Goal: Information Seeking & Learning: Learn about a topic

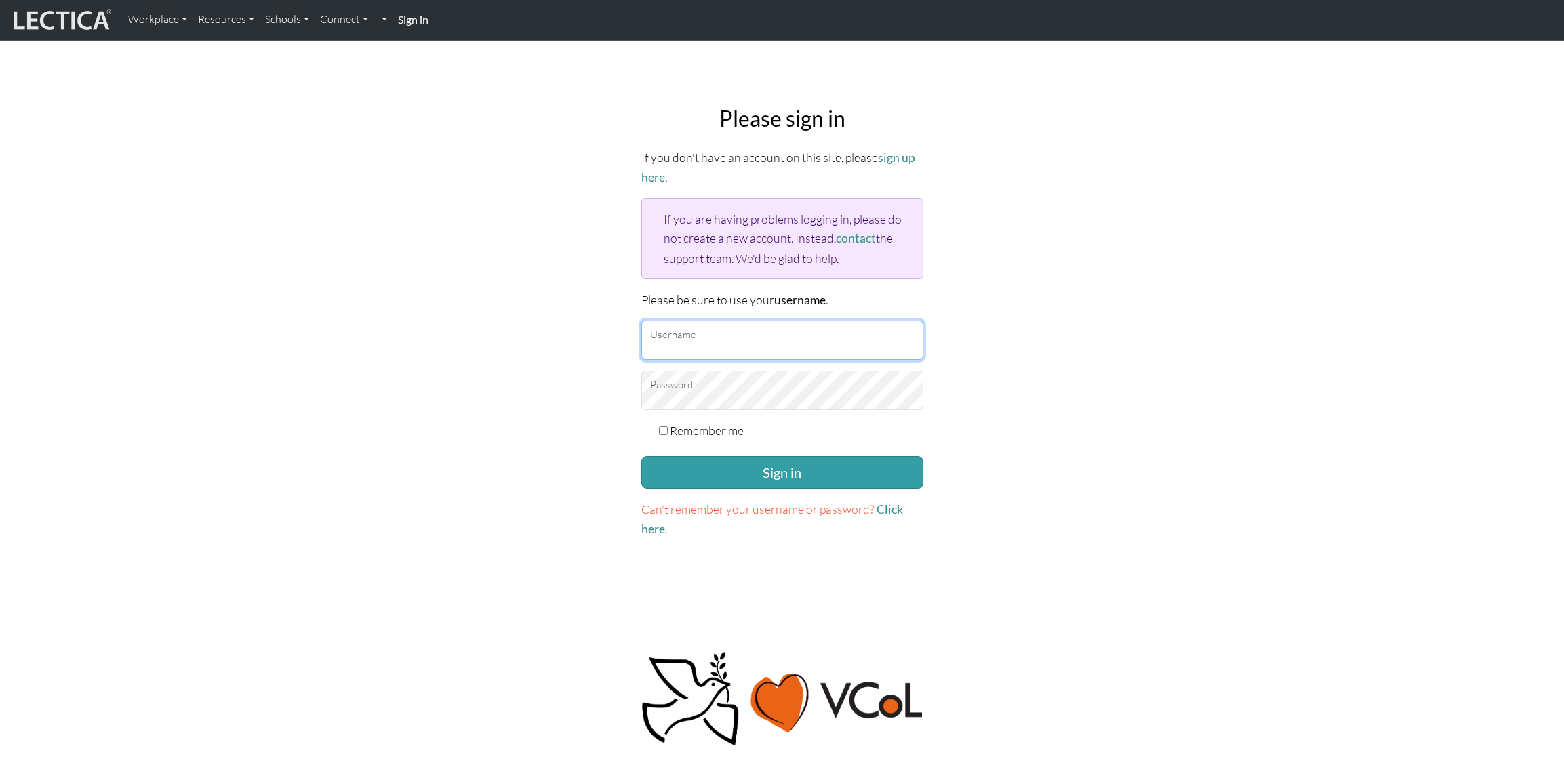
type input "rachelgmoore@google.com"
click at [784, 330] on input "rachelgmoore@google.com" at bounding box center [782, 340] width 282 height 39
click at [1024, 437] on div "Please sign in If you don't have an account on this site, please sign up here .…" at bounding box center [783, 323] width 895 height 455
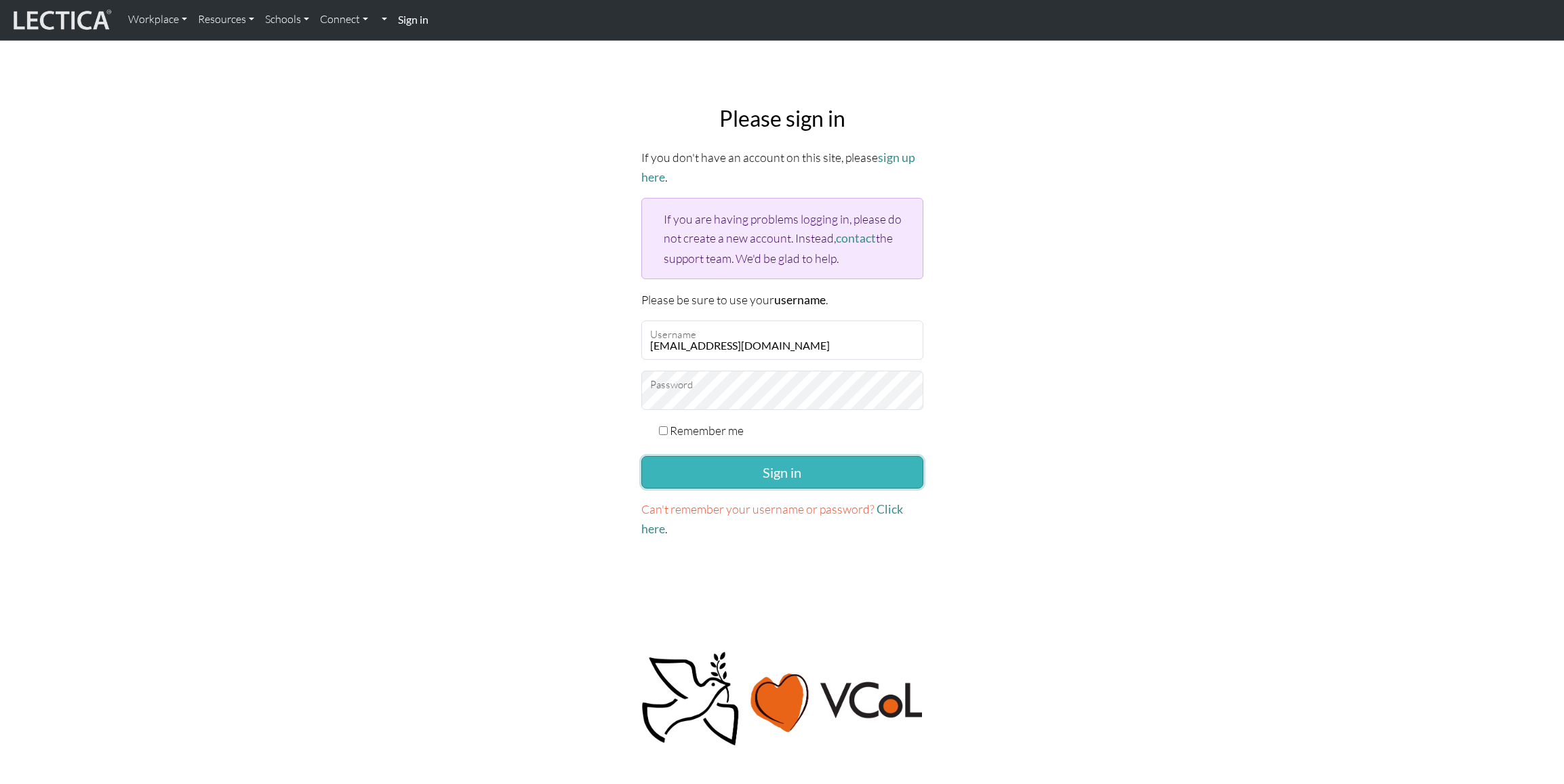
click at [845, 464] on button "Sign in" at bounding box center [782, 472] width 282 height 33
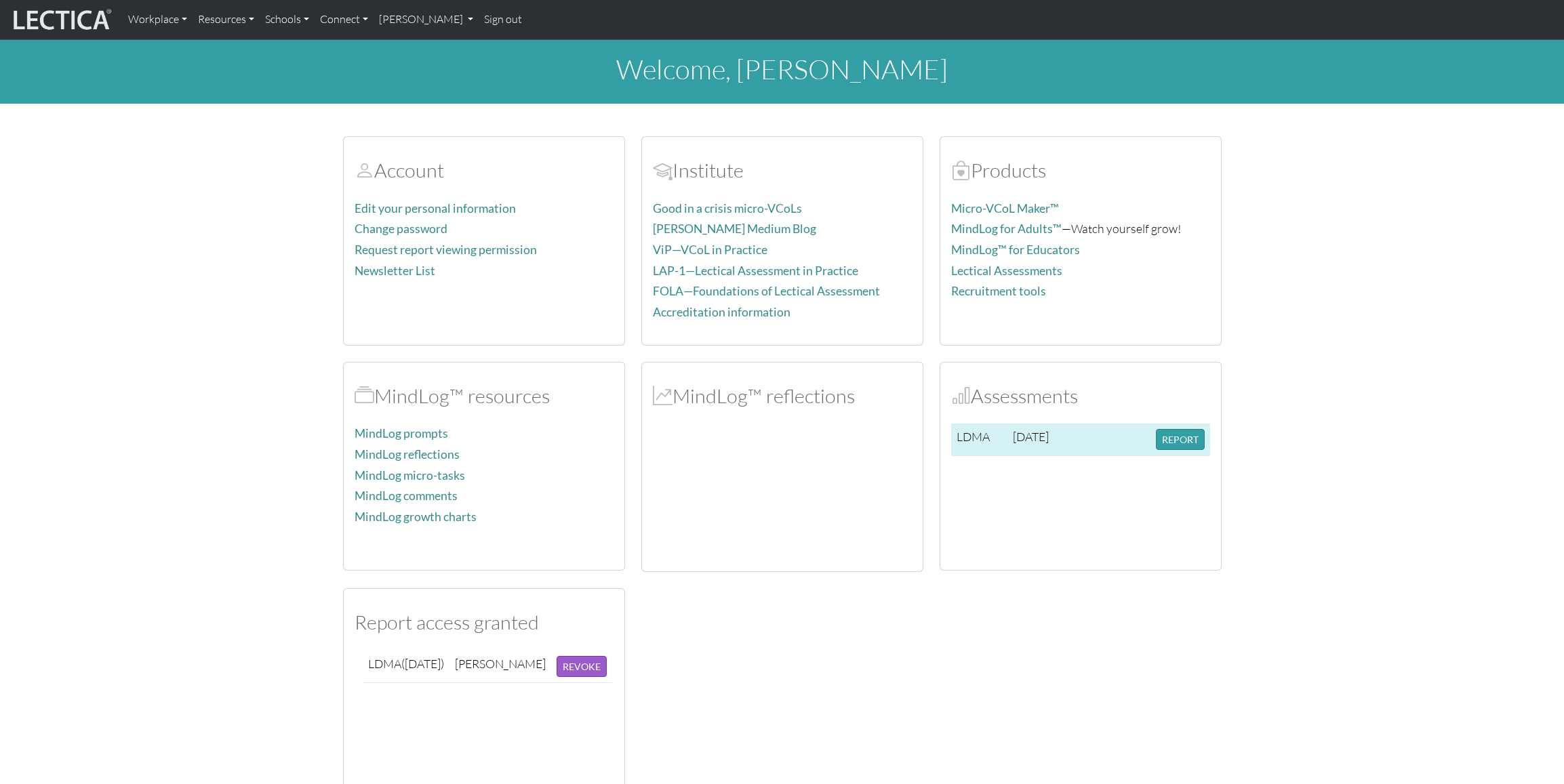
click at [1151, 438] on td "REPORT" at bounding box center [1180, 440] width 60 height 33
click at [1178, 436] on button "REPORT" at bounding box center [1180, 439] width 49 height 21
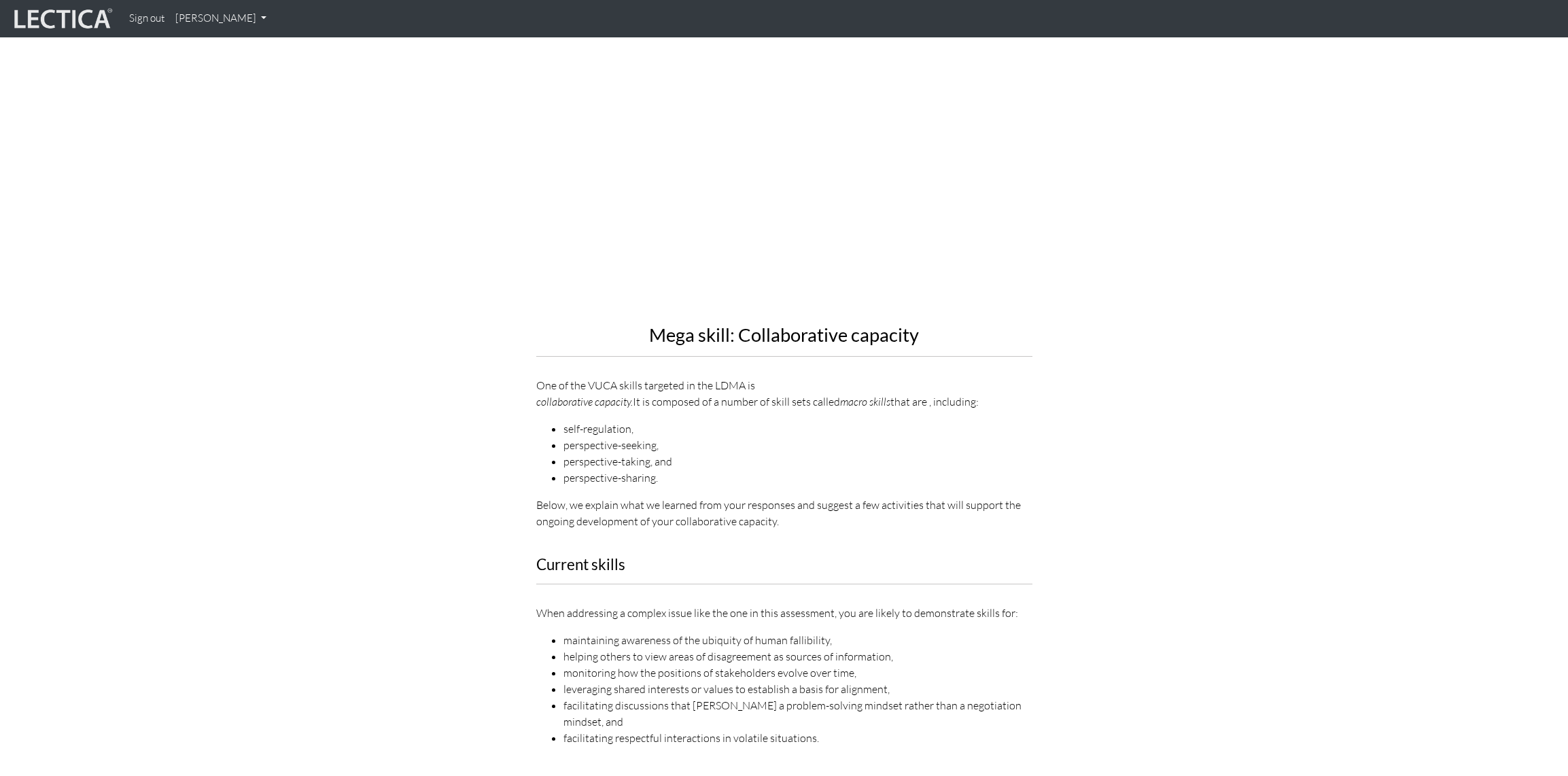
scroll to position [1381, 0]
drag, startPoint x: 681, startPoint y: 375, endPoint x: 622, endPoint y: 400, distance: 64.1
click at [622, 401] on div "Mega skill: Collaborative capacity One of the VUCA skills targeted in the LDMA …" at bounding box center [784, 256] width 496 height 545
click at [622, 400] on div "Mega skill: Collaborative capacity One of the VUCA skills targeted in the LDMA …" at bounding box center [784, 256] width 496 height 545
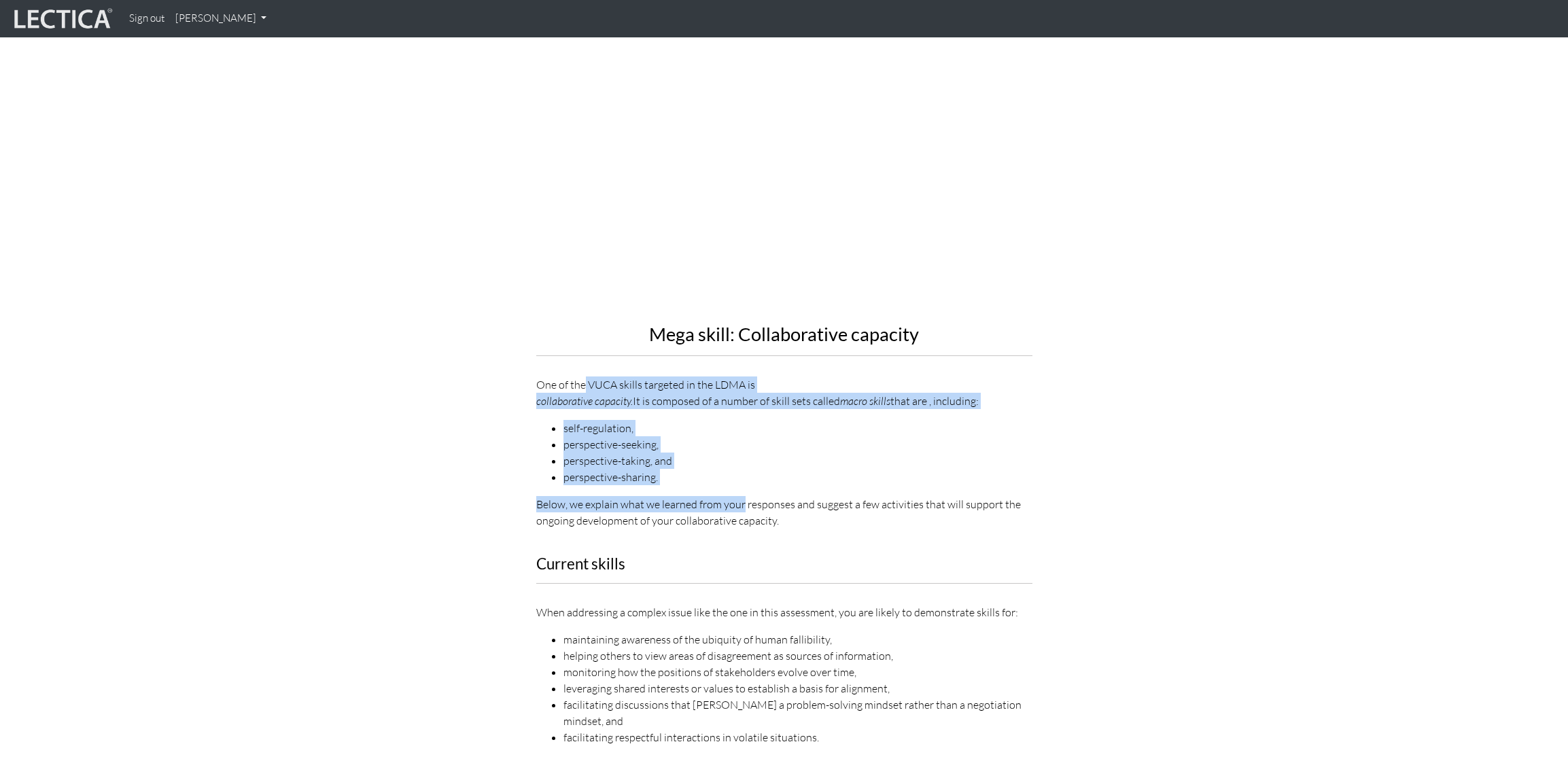
drag, startPoint x: 585, startPoint y: 371, endPoint x: 741, endPoint y: 495, distance: 199.3
click at [742, 495] on div "Mega skill: Collaborative capacity One of the VUCA skills targeted in the LDMA …" at bounding box center [784, 256] width 496 height 545
click at [741, 496] on p "Below, we explain what we learned from your responses and suggest a few activit…" at bounding box center [784, 512] width 496 height 33
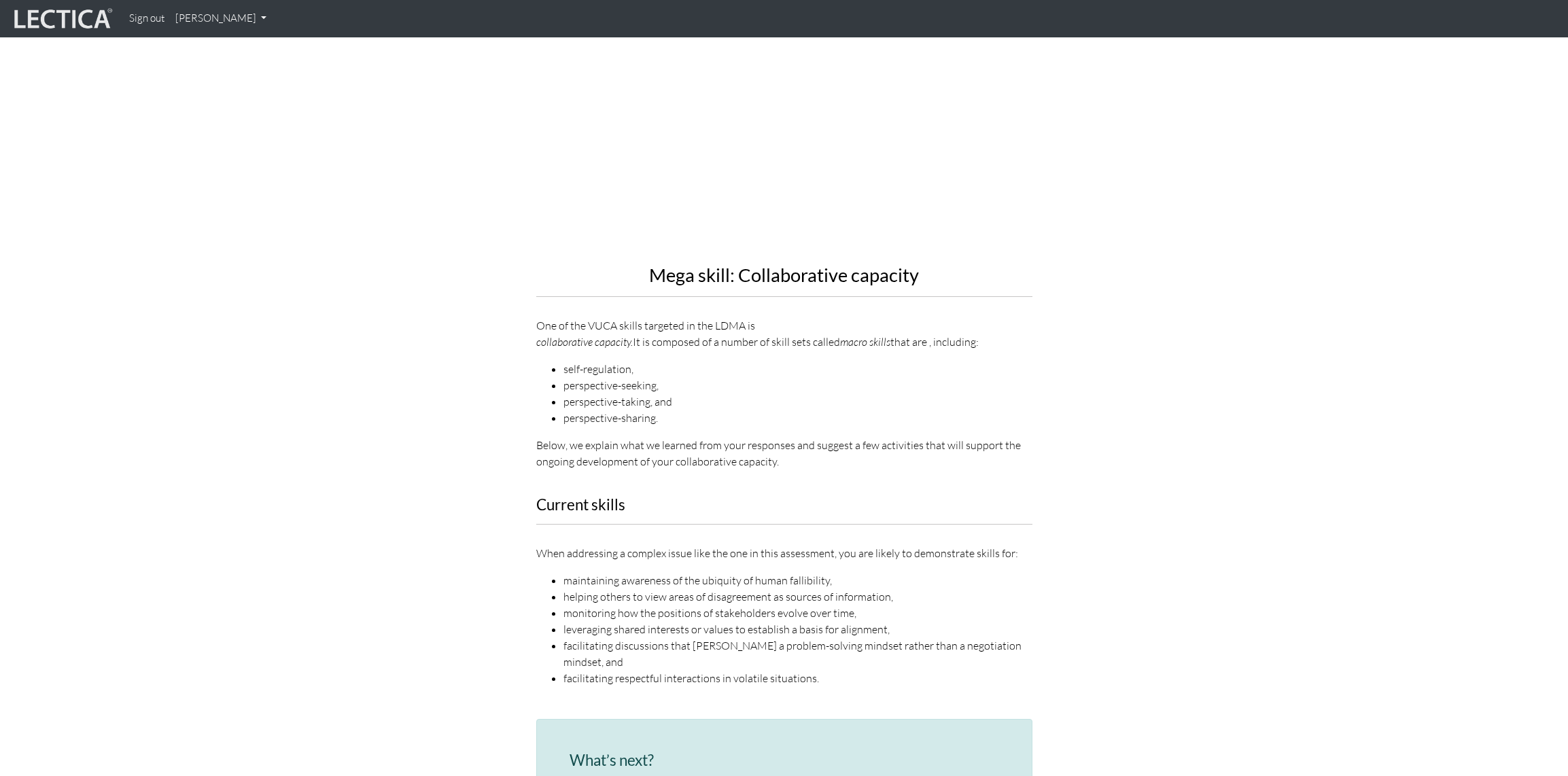
scroll to position [1484, 0]
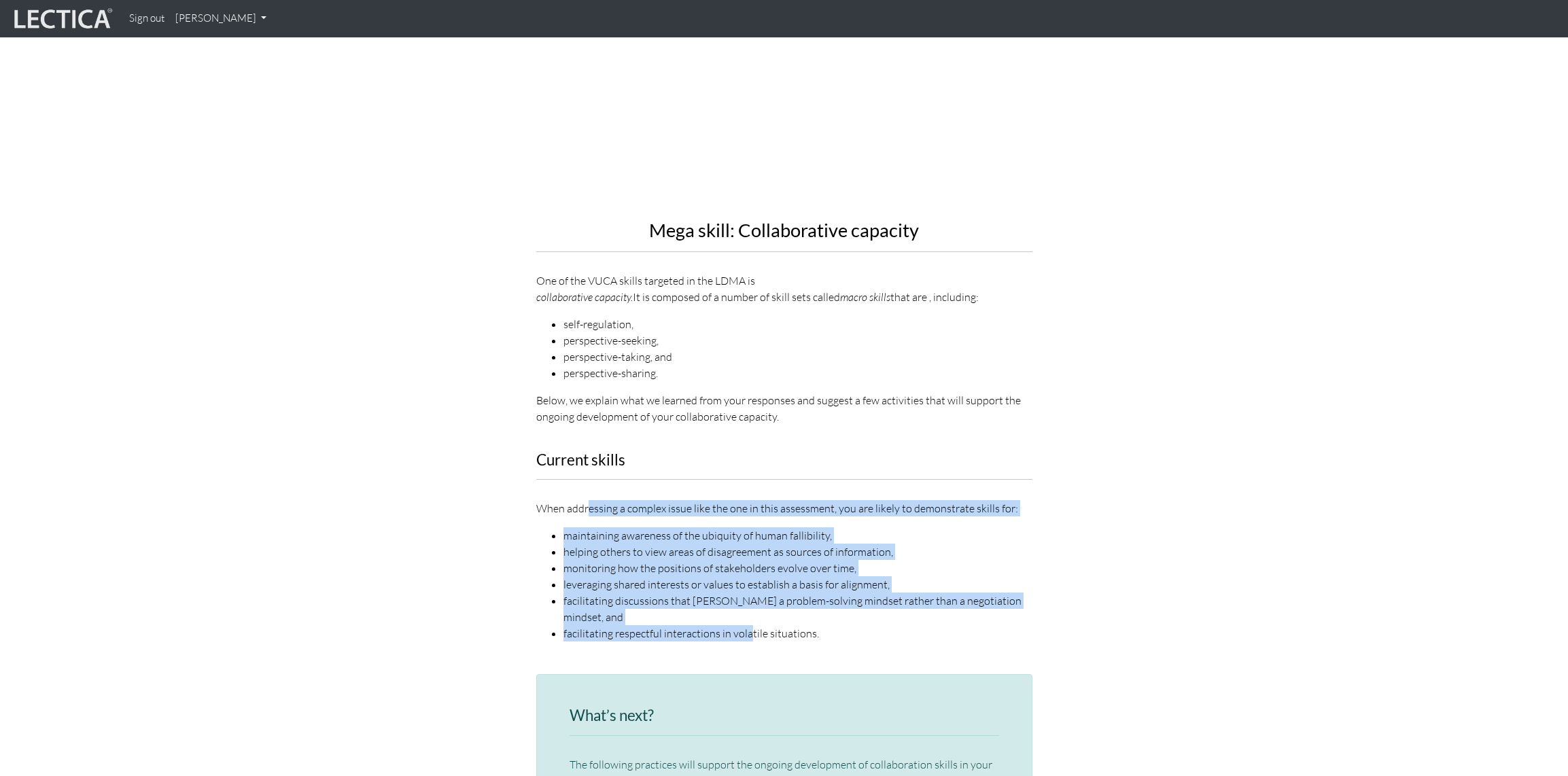
drag, startPoint x: 589, startPoint y: 500, endPoint x: 748, endPoint y: 598, distance: 186.8
click at [748, 598] on div "When addressing a complex issue like the one in this assessment, you are likely…" at bounding box center [784, 571] width 496 height 141
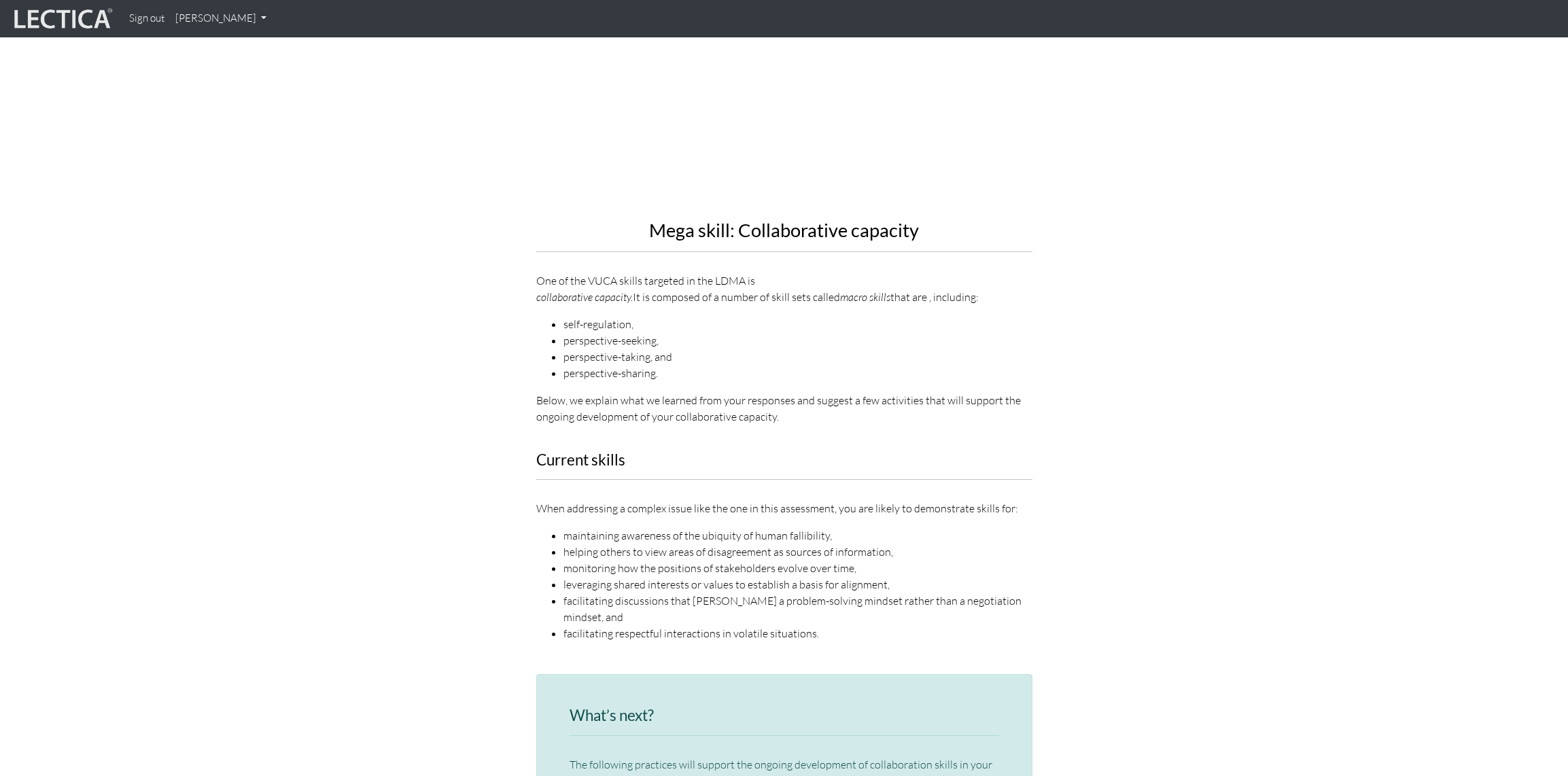
drag, startPoint x: 752, startPoint y: 598, endPoint x: 783, endPoint y: 587, distance: 32.9
click at [752, 625] on li "facilitating respectful interactions in volatile situations." at bounding box center [798, 633] width 469 height 16
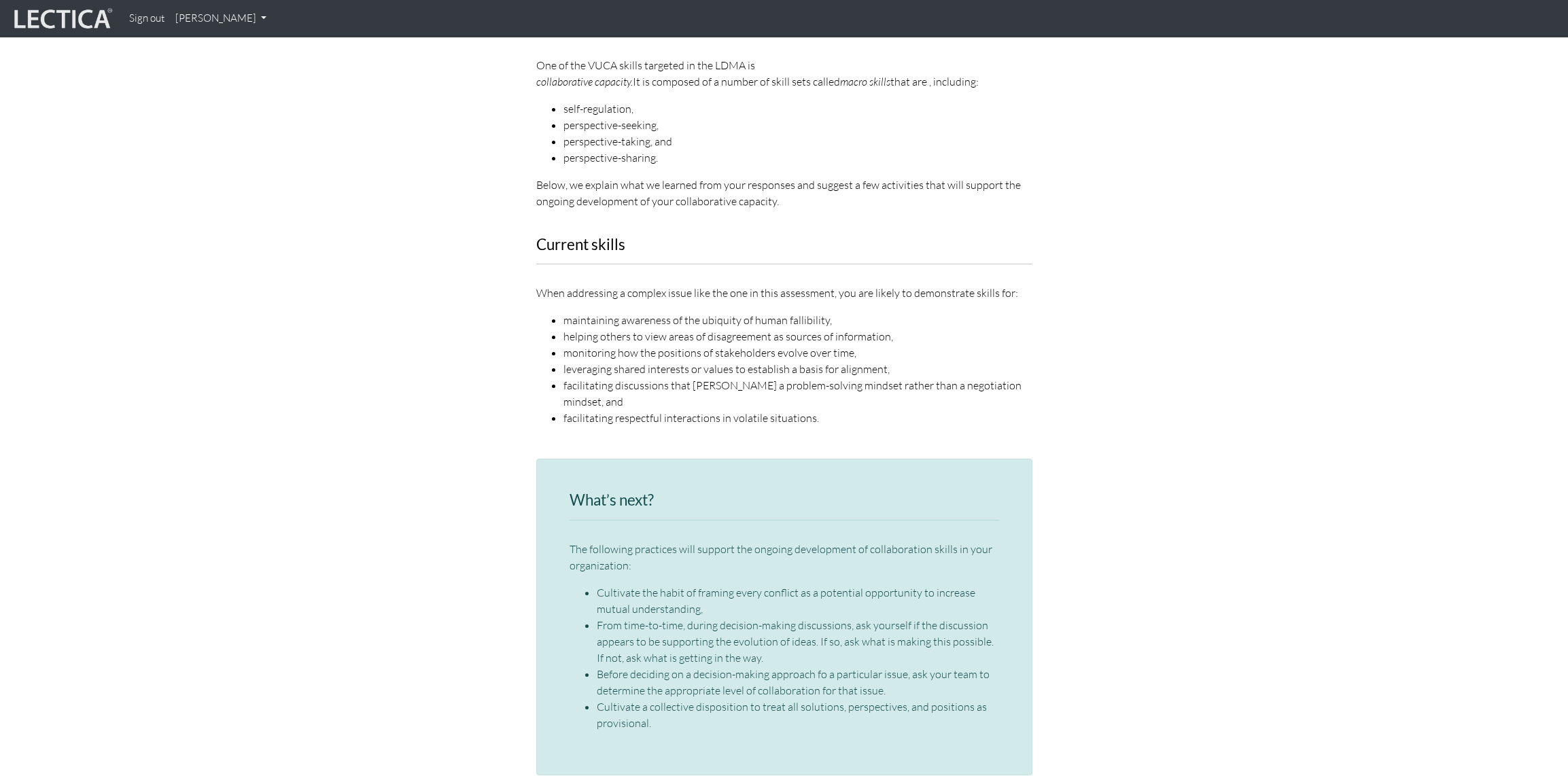
scroll to position [1701, 0]
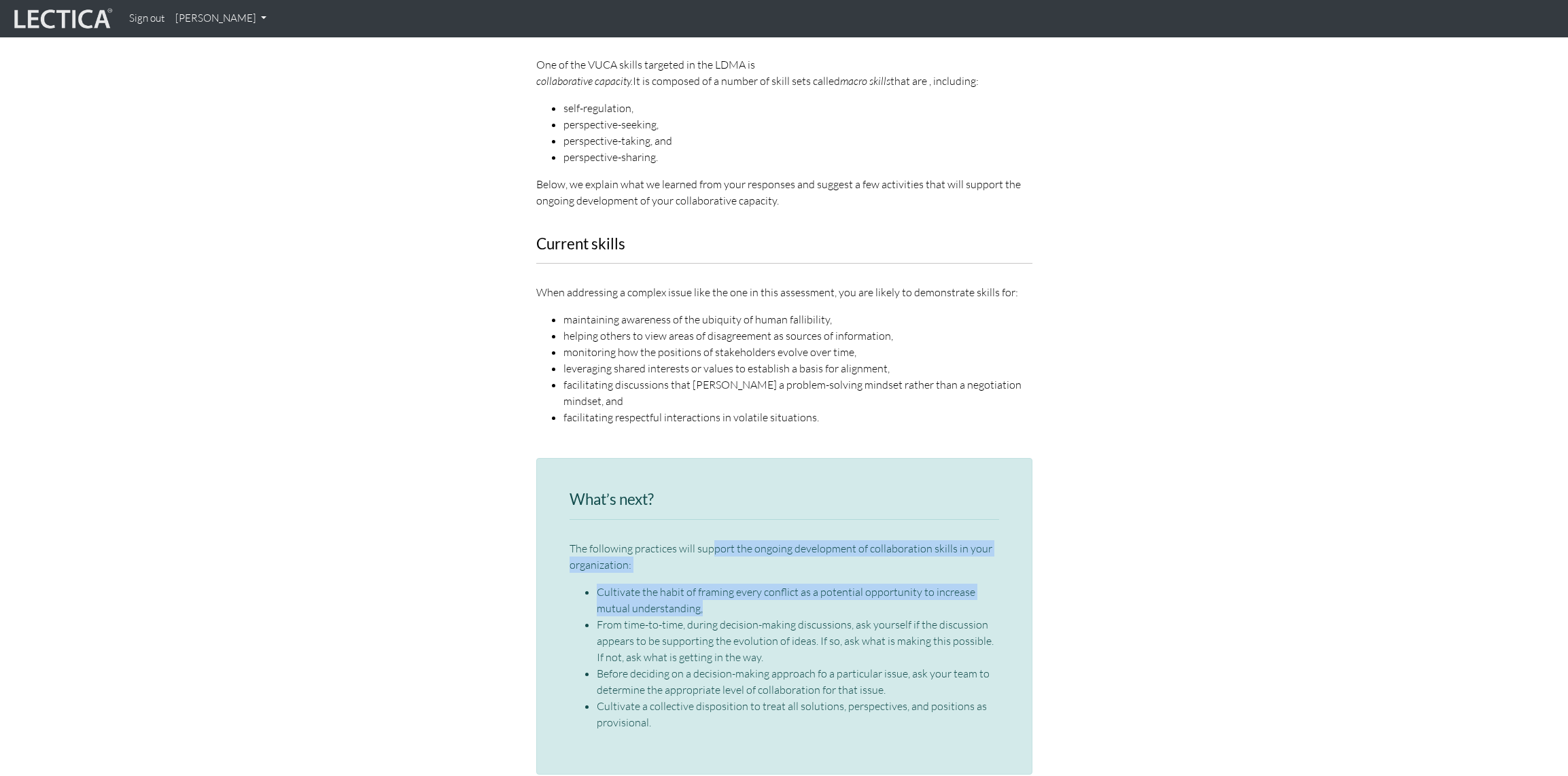
drag, startPoint x: 713, startPoint y: 516, endPoint x: 755, endPoint y: 581, distance: 77.4
click at [755, 581] on div "The following practices will support the ongoing development of collaboration s…" at bounding box center [784, 635] width 429 height 190
click at [755, 584] on li "Cultivate the habit of framing every conflict as a potential opportunity to inc…" at bounding box center [798, 600] width 402 height 33
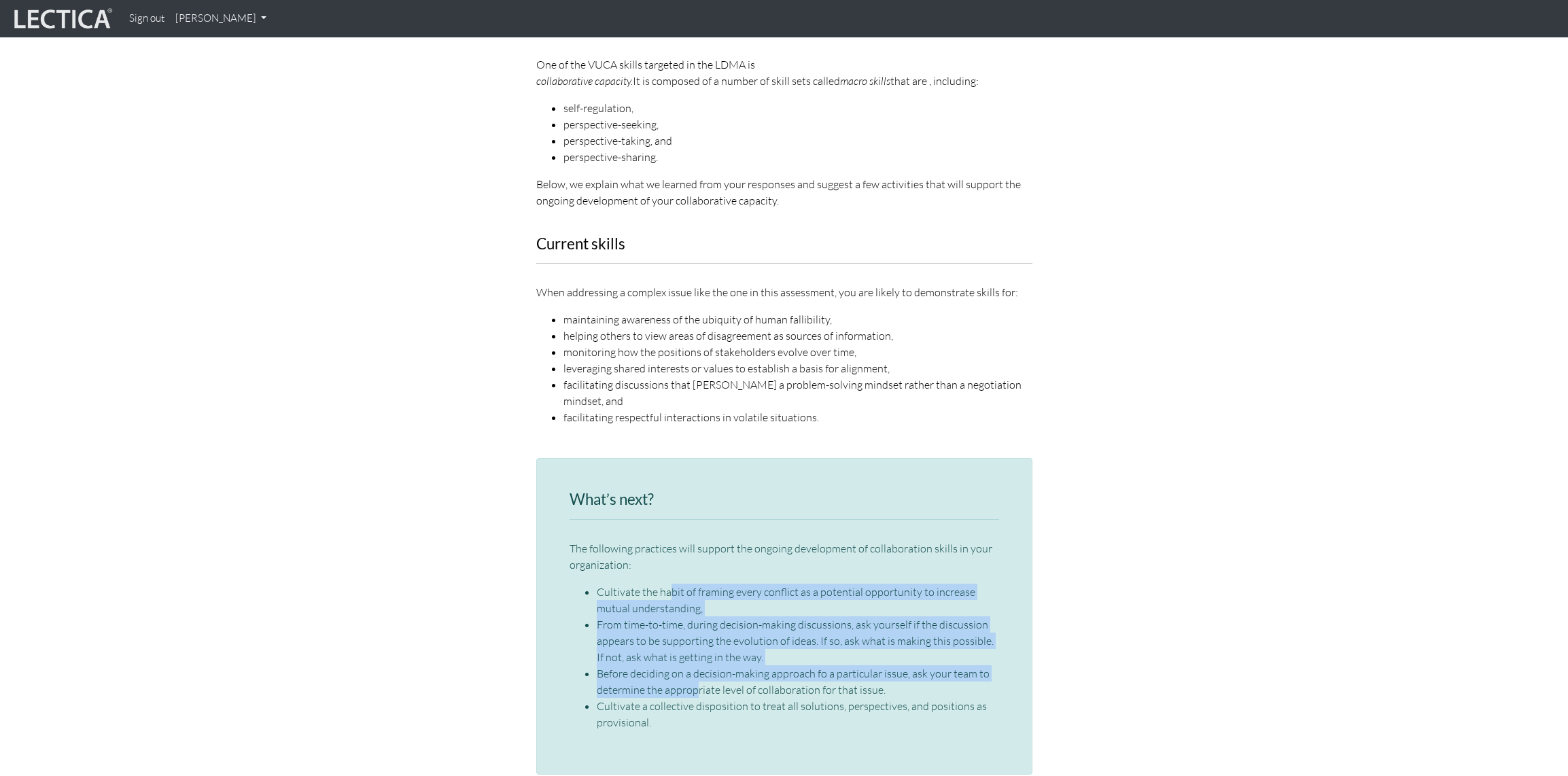
drag, startPoint x: 668, startPoint y: 563, endPoint x: 694, endPoint y: 653, distance: 93.7
click at [694, 653] on ul "Cultivate the habit of framing every conflict as a potential opportunity to inc…" at bounding box center [784, 656] width 429 height 147
click at [692, 665] on li "Before deciding on a decision-making approach fo a particular issue, ask your t…" at bounding box center [798, 681] width 402 height 33
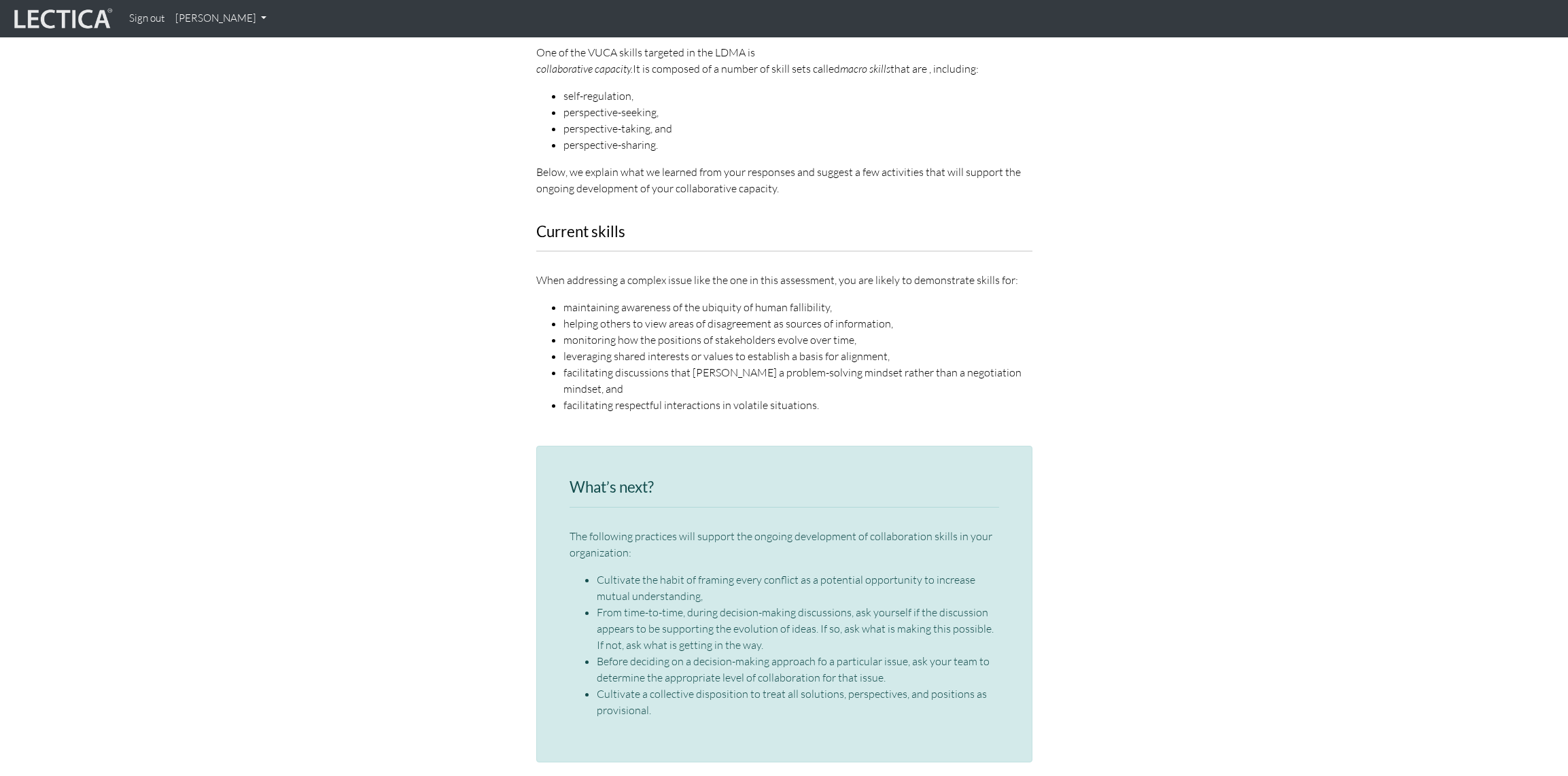
scroll to position [1715, 0]
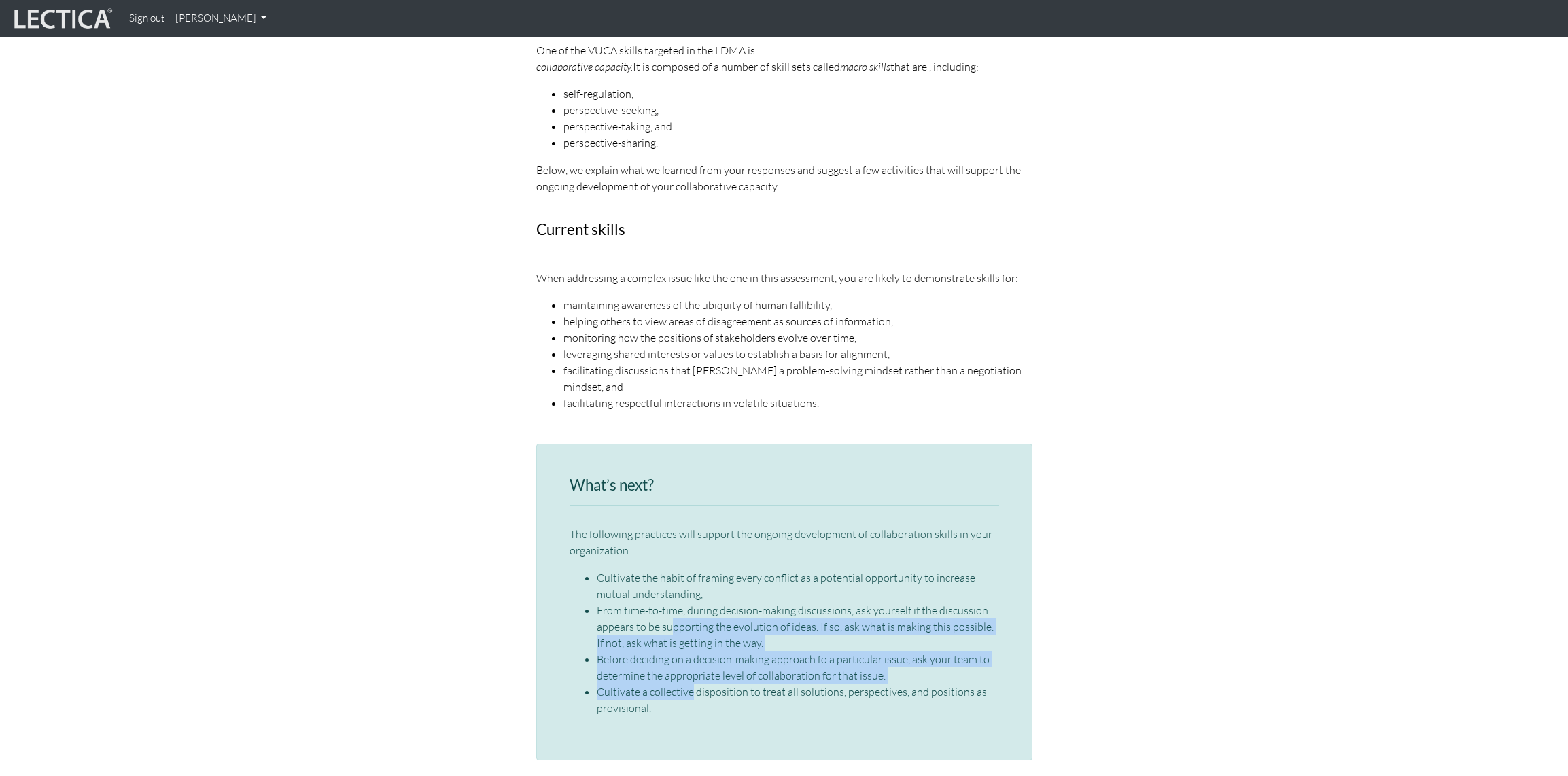
drag, startPoint x: 672, startPoint y: 586, endPoint x: 689, endPoint y: 661, distance: 76.9
click at [689, 662] on ul "Cultivate the habit of framing every conflict as a potential opportunity to inc…" at bounding box center [784, 643] width 429 height 147
click at [689, 684] on li "Cultivate a collective disposition to treat all solutions, perspectives, and po…" at bounding box center [798, 700] width 402 height 33
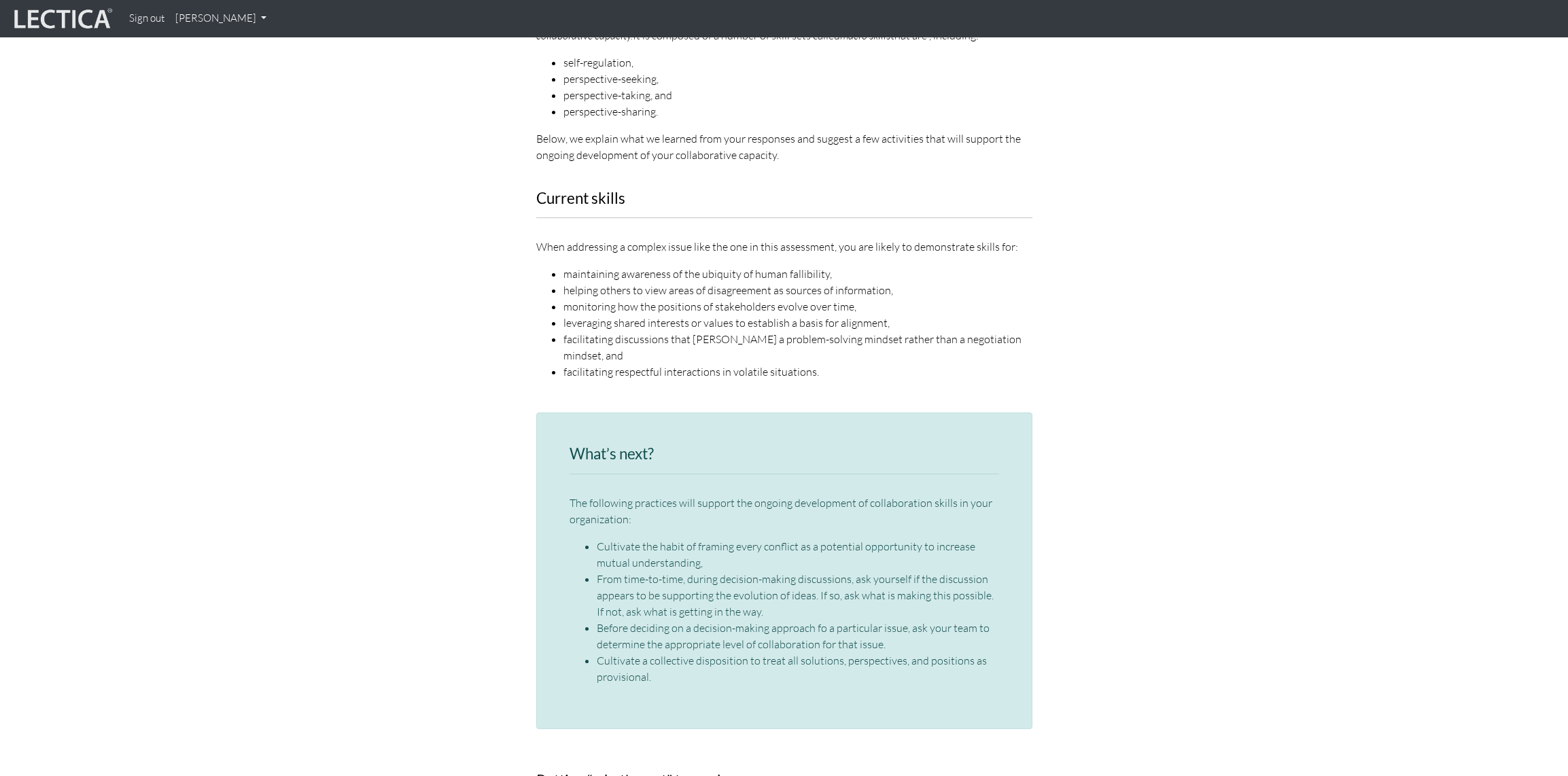
scroll to position [1840, 0]
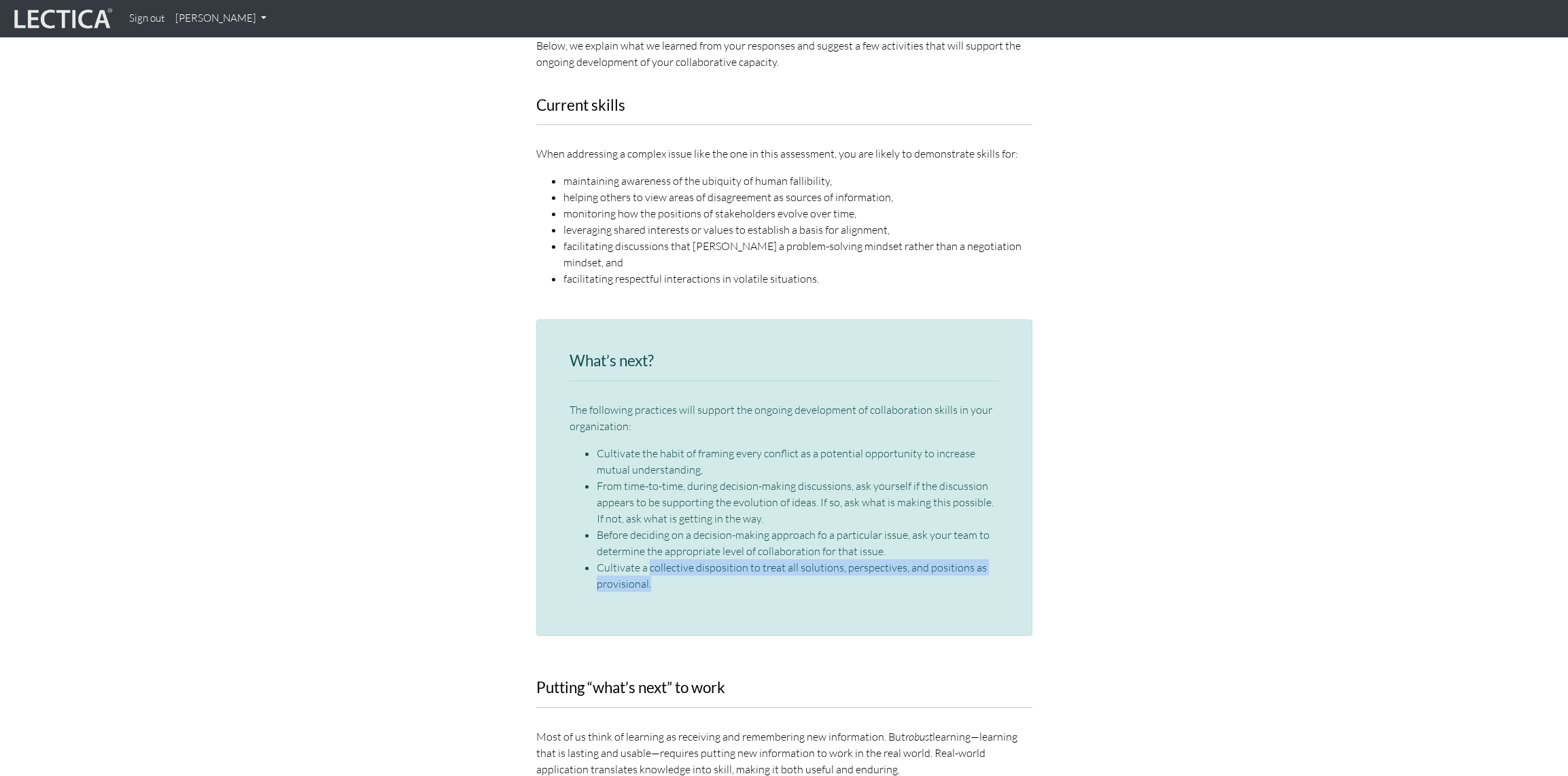
drag, startPoint x: 626, startPoint y: 542, endPoint x: 648, endPoint y: 539, distance: 22.2
click at [648, 559] on li "Cultivate a collective disposition to treat all solutions, perspectives, and po…" at bounding box center [798, 576] width 402 height 33
drag, startPoint x: 648, startPoint y: 504, endPoint x: 666, endPoint y: 549, distance: 48.5
click at [666, 549] on ul "Cultivate the habit of framing every conflict as a potential opportunity to inc…" at bounding box center [784, 518] width 429 height 147
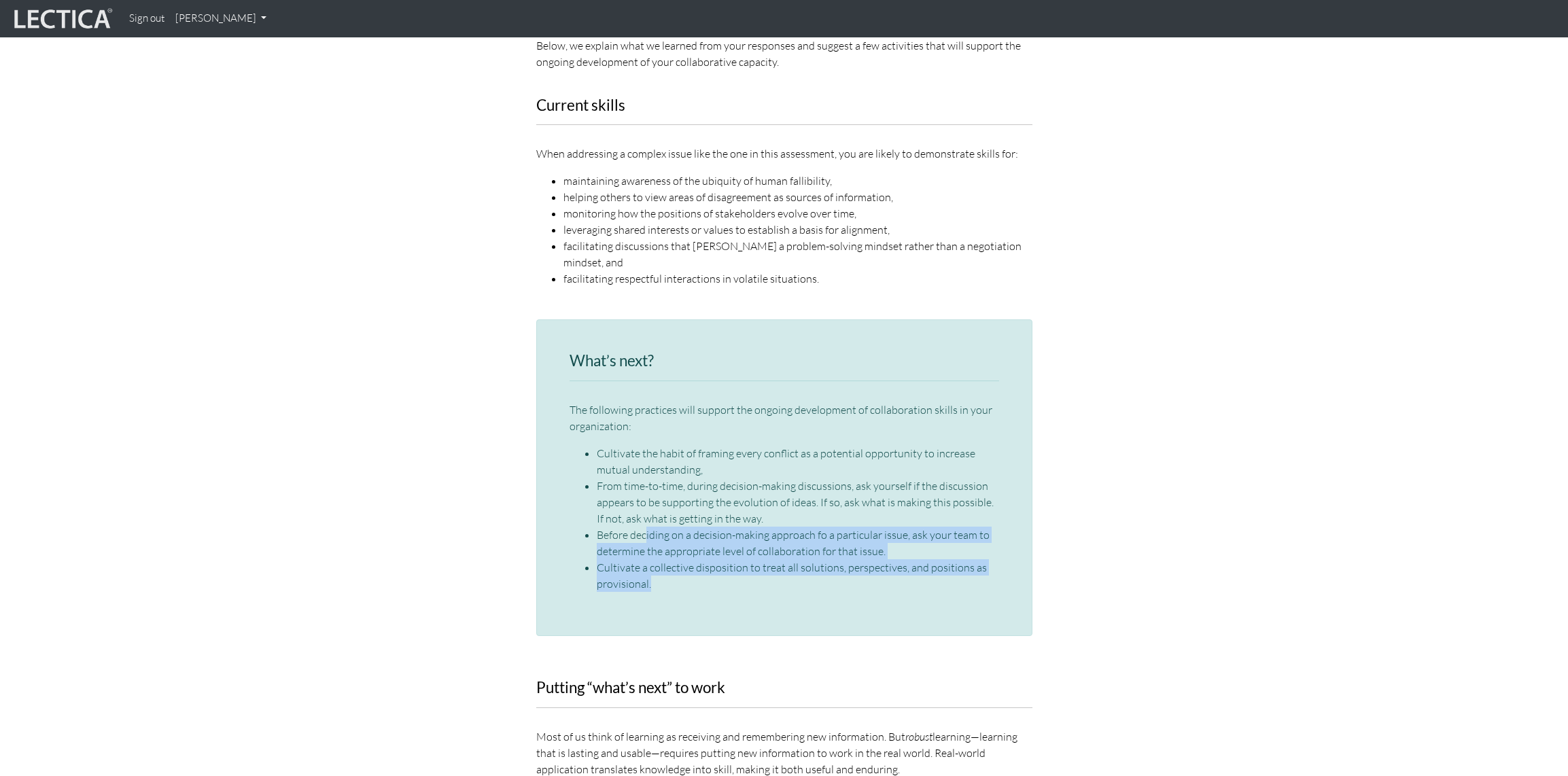
click at [666, 559] on li "Cultivate a collective disposition to treat all solutions, perspectives, and po…" at bounding box center [798, 576] width 402 height 33
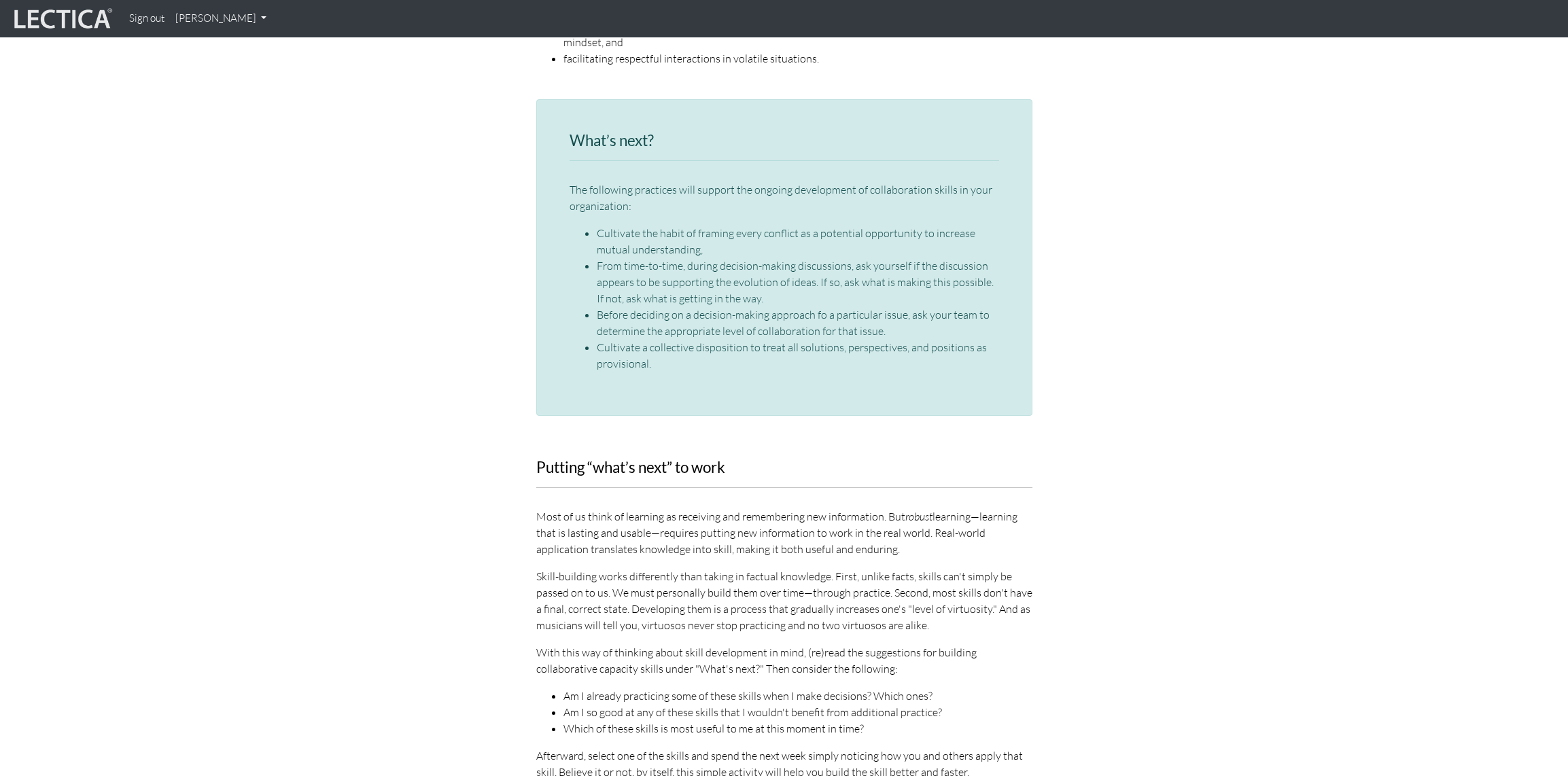
scroll to position [2067, 0]
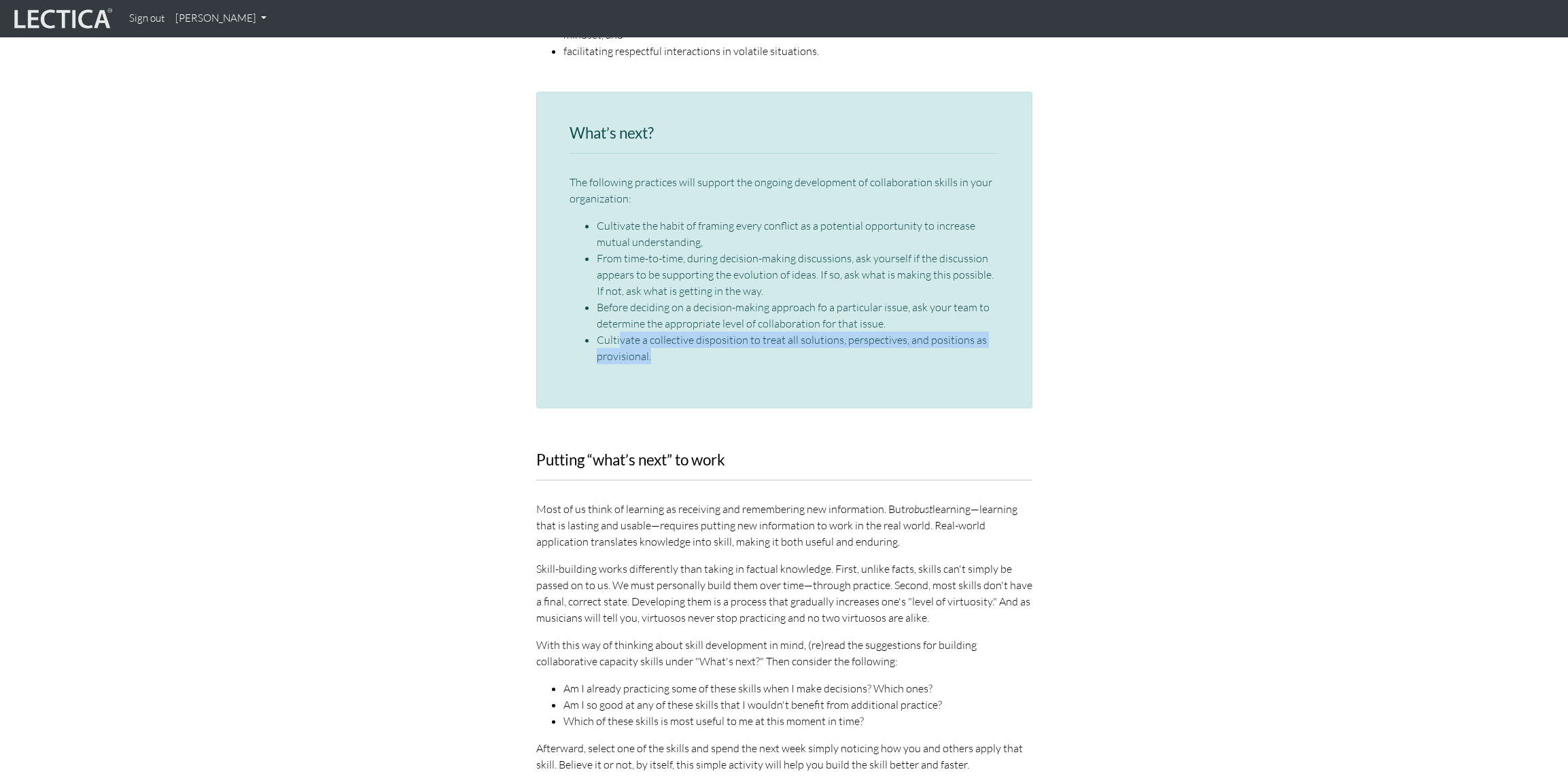
drag, startPoint x: 620, startPoint y: 314, endPoint x: 904, endPoint y: 320, distance: 284.1
click at [904, 331] on li "Cultivate a collective disposition to treat all solutions, perspectives, and po…" at bounding box center [798, 348] width 402 height 33
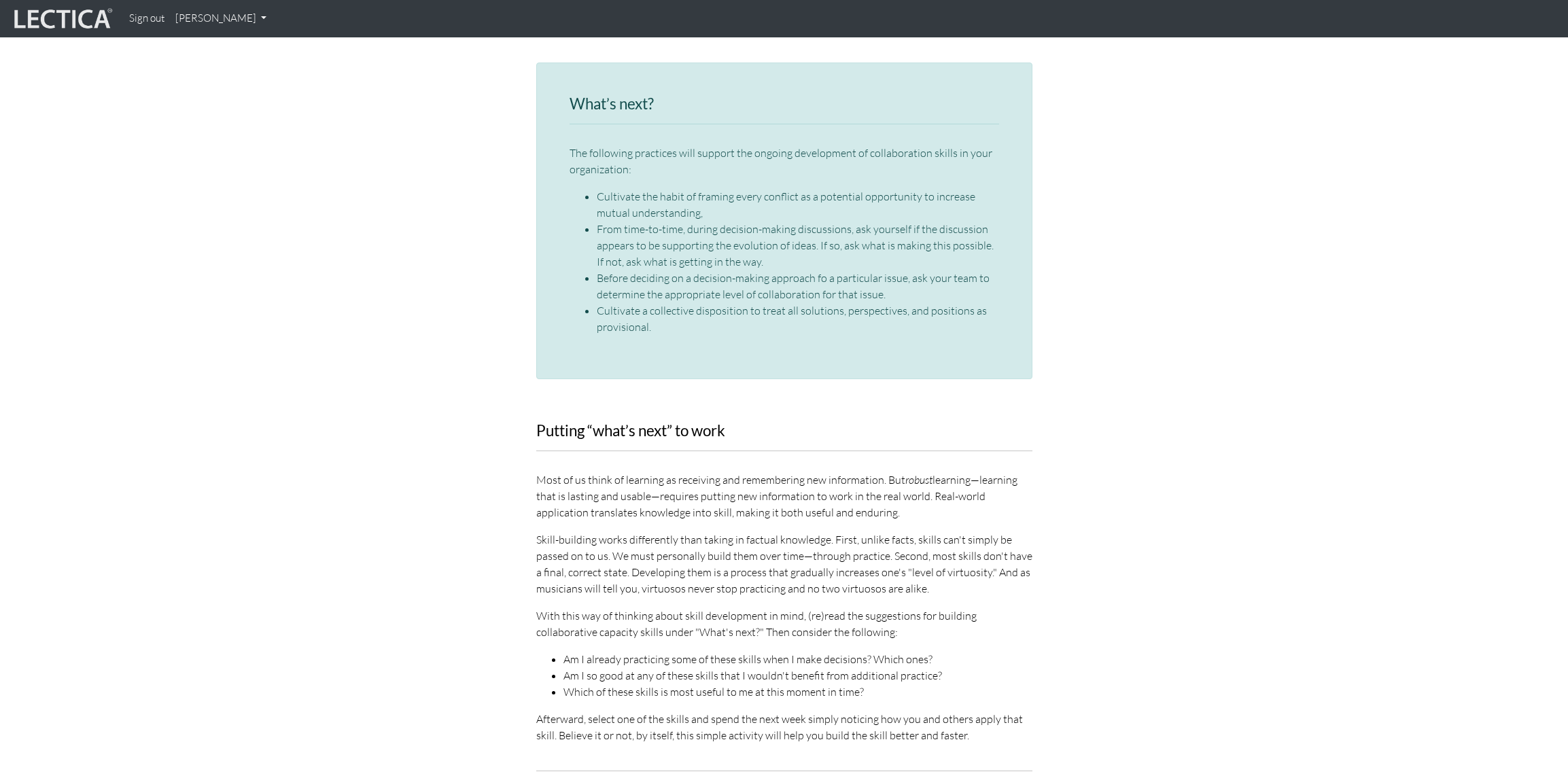
scroll to position [2099, 0]
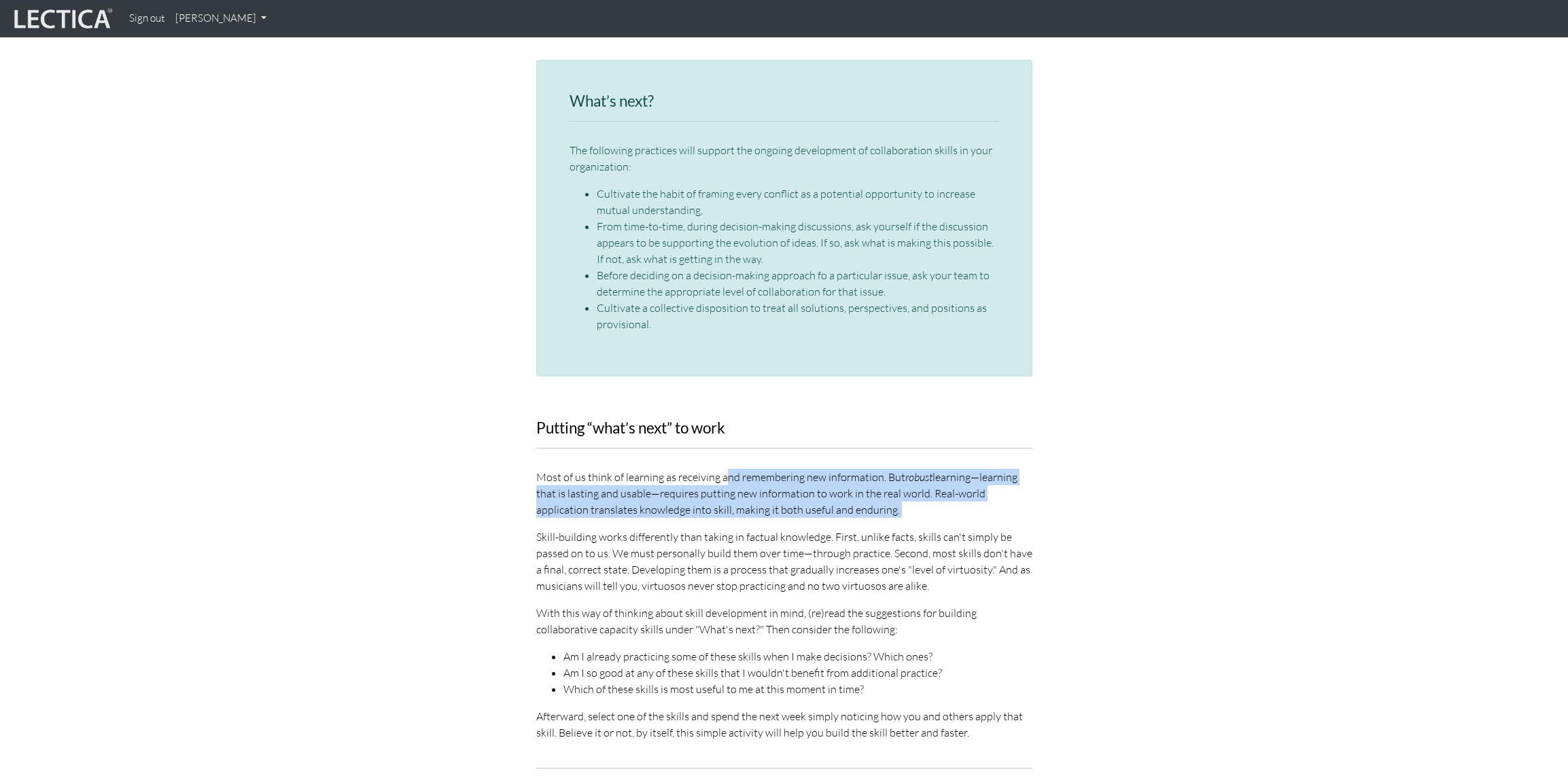
drag, startPoint x: 727, startPoint y: 442, endPoint x: 652, endPoint y: 485, distance: 86.5
click at [652, 486] on div "Putting “what’s next” to work Most of us think of learning as receiving and rem…" at bounding box center [784, 580] width 496 height 320
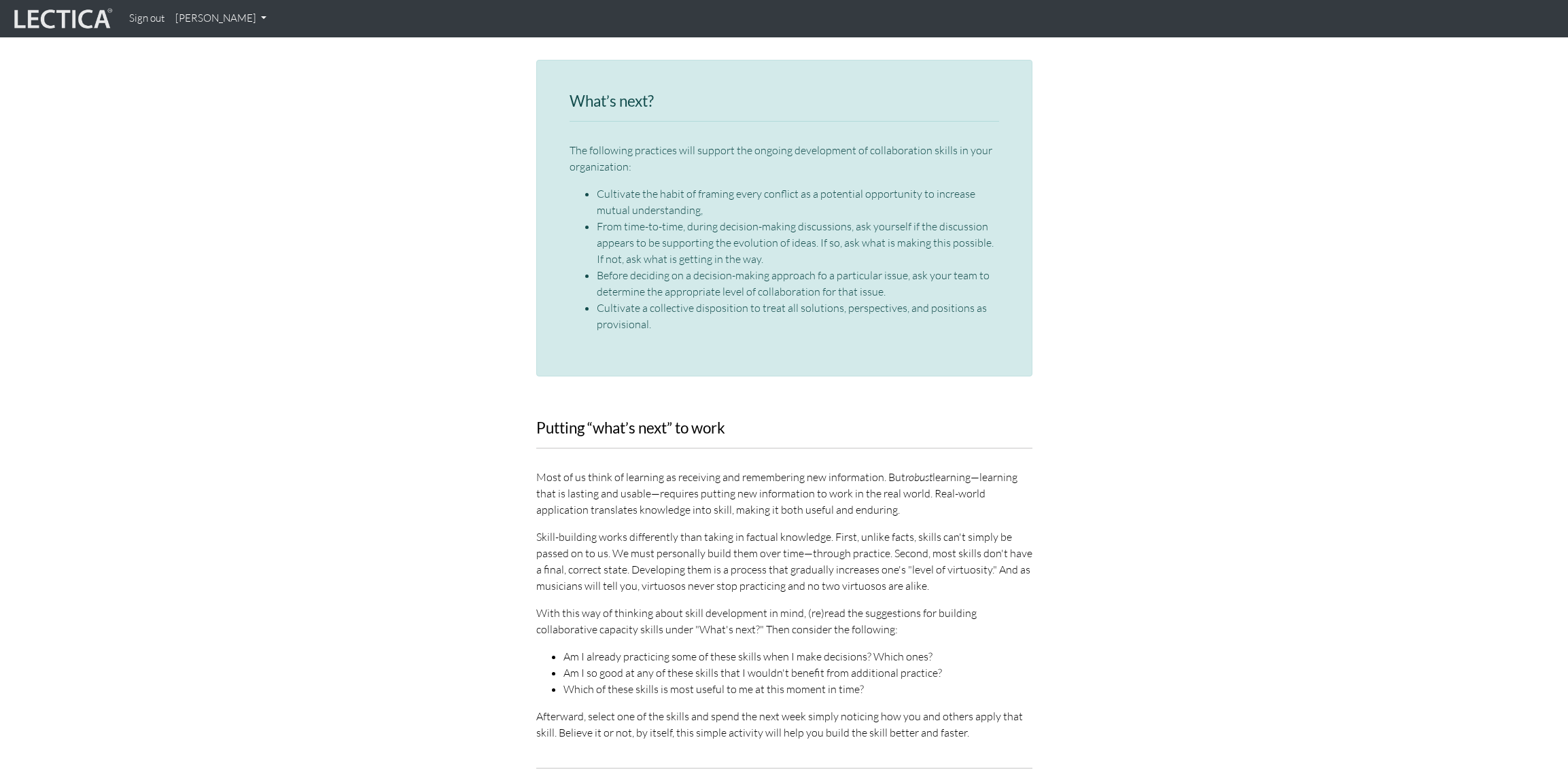
click at [654, 487] on div "Putting “what’s next” to work Most of us think of learning as receiving and rem…" at bounding box center [784, 580] width 496 height 320
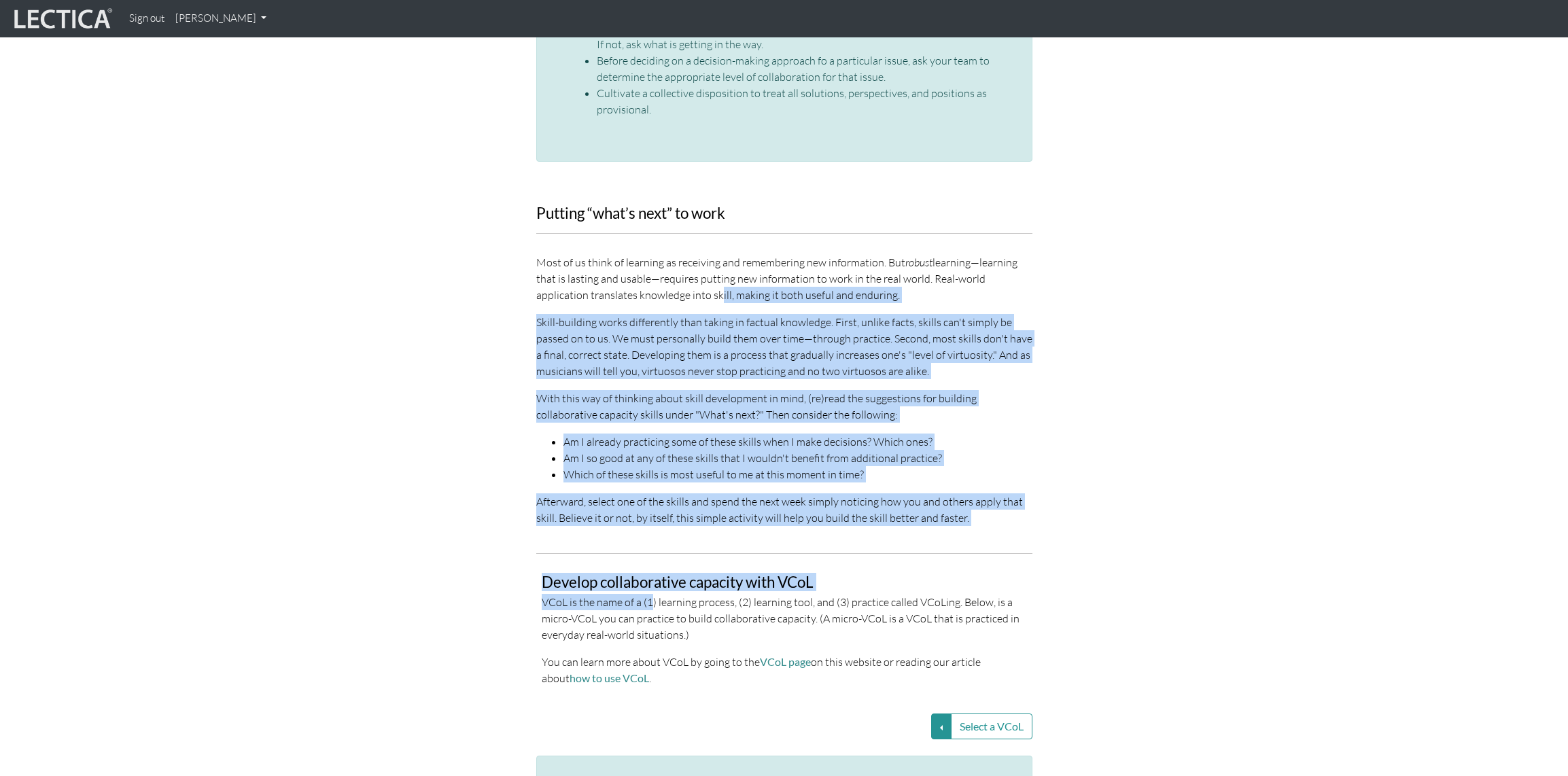
scroll to position [2332, 0]
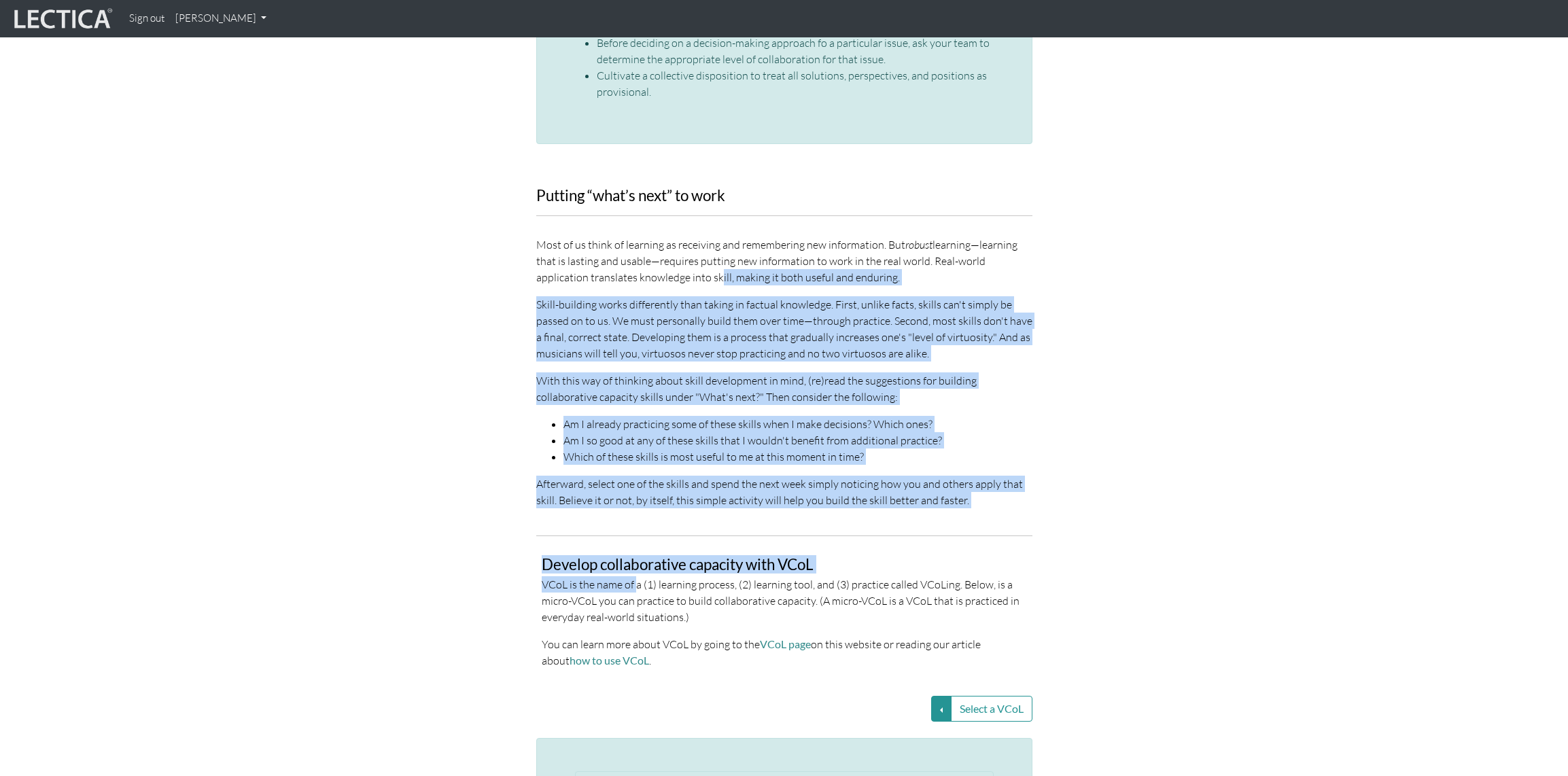
drag, startPoint x: 659, startPoint y: 471, endPoint x: 635, endPoint y: 556, distance: 88.3
click at [635, 577] on p "VCoL is the name of a (1) learning process, (2) learning tool, and (3) practice…" at bounding box center [784, 601] width 485 height 49
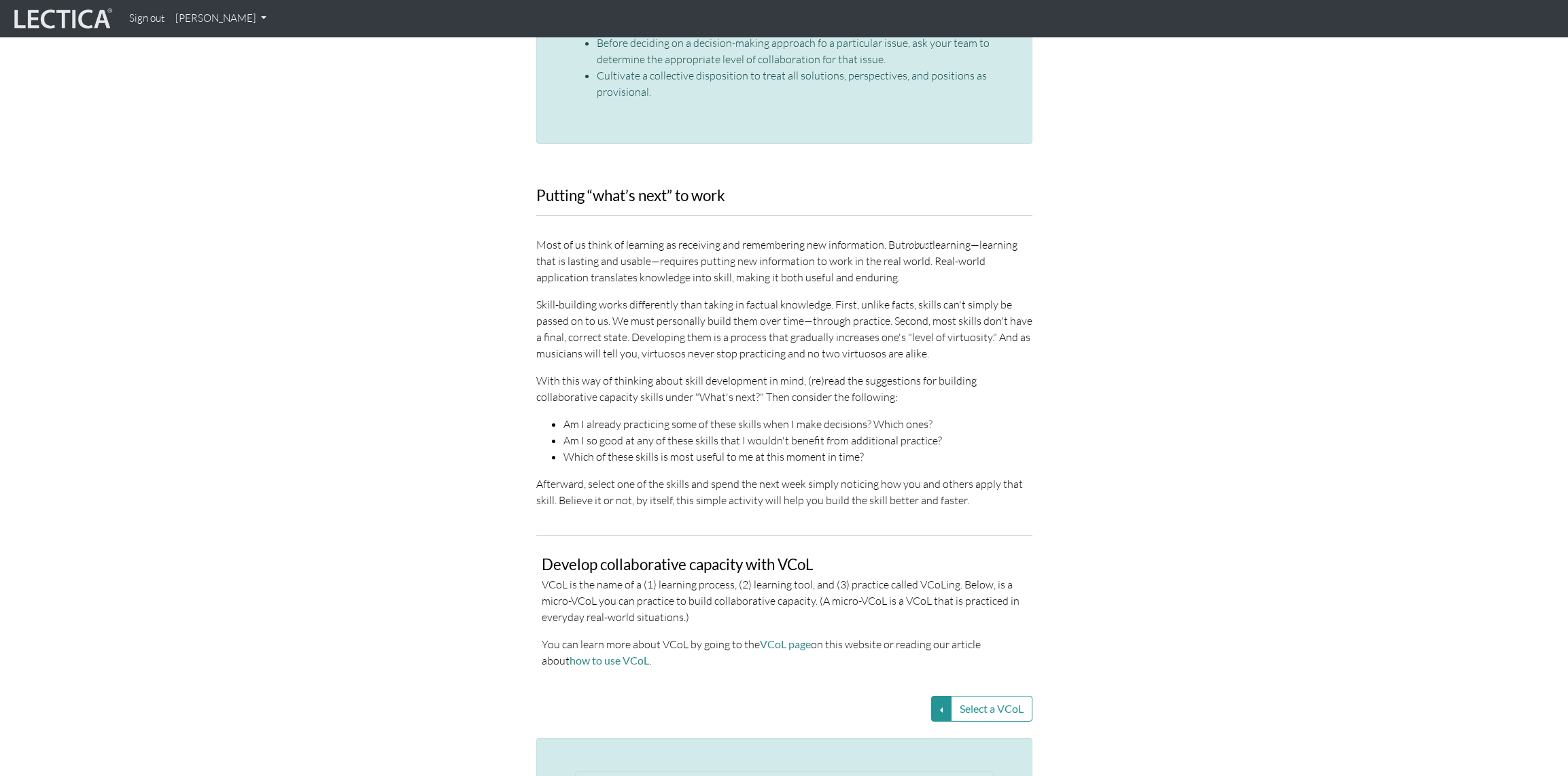
click at [654, 598] on div "Develop collaborative capacity with VCoL VCoL is the name of a (1) learning pro…" at bounding box center [784, 618] width 485 height 123
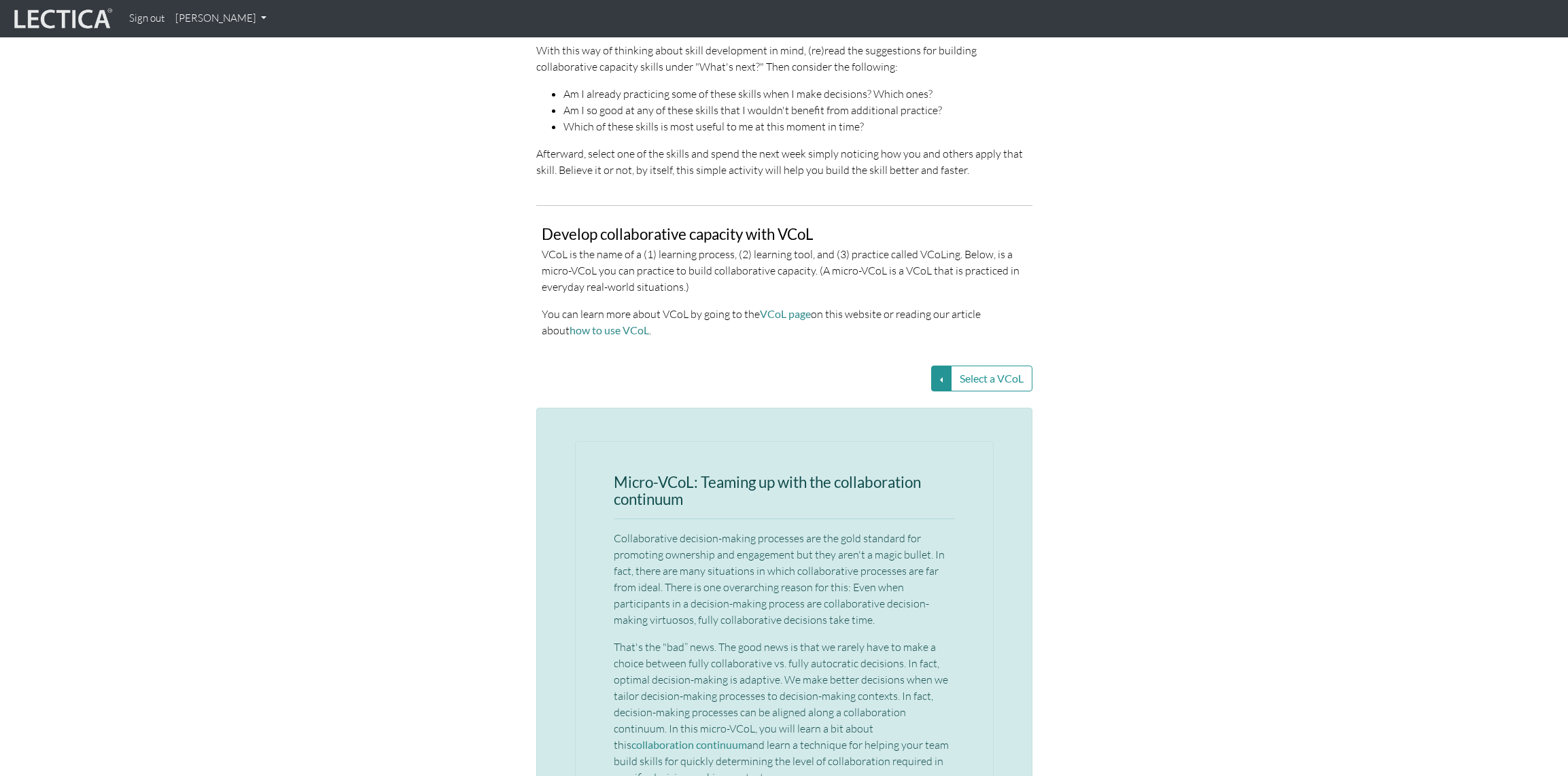
scroll to position [2816, 0]
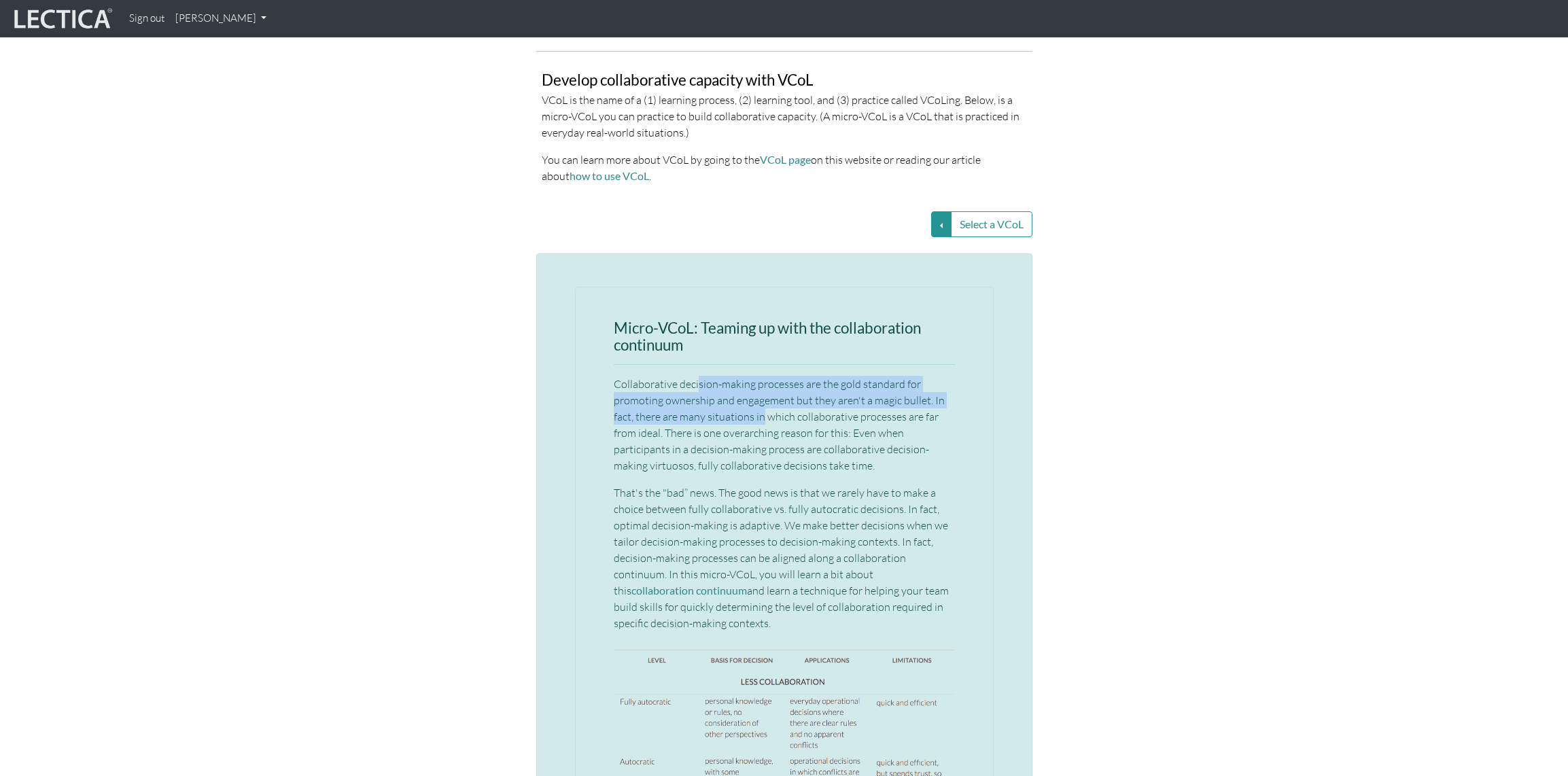
drag, startPoint x: 699, startPoint y: 353, endPoint x: 763, endPoint y: 384, distance: 71.1
click at [763, 382] on p "Collaborative decision-making processes are the gold standard for promoting own…" at bounding box center [785, 424] width 342 height 98
click at [763, 386] on p "Collaborative decision-making processes are the gold standard for promoting own…" at bounding box center [785, 424] width 342 height 98
drag, startPoint x: 703, startPoint y: 456, endPoint x: 723, endPoint y: 497, distance: 45.6
click at [724, 500] on p "That's the "bad” news. The good news is that we rarely have to make a choice be…" at bounding box center [785, 557] width 342 height 147
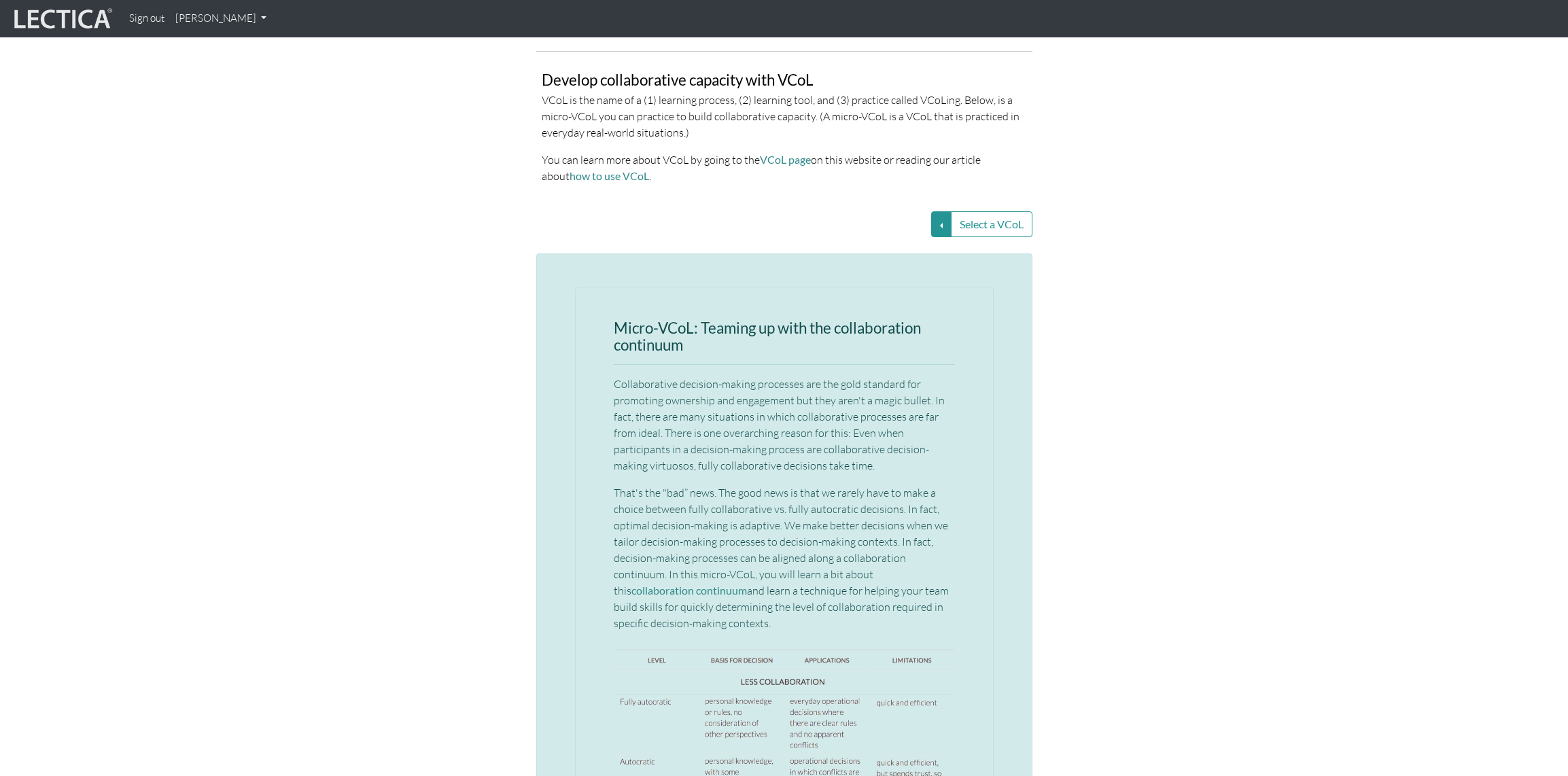
click at [723, 497] on p "That's the "bad” news. The good news is that we rarely have to make a choice be…" at bounding box center [785, 557] width 342 height 147
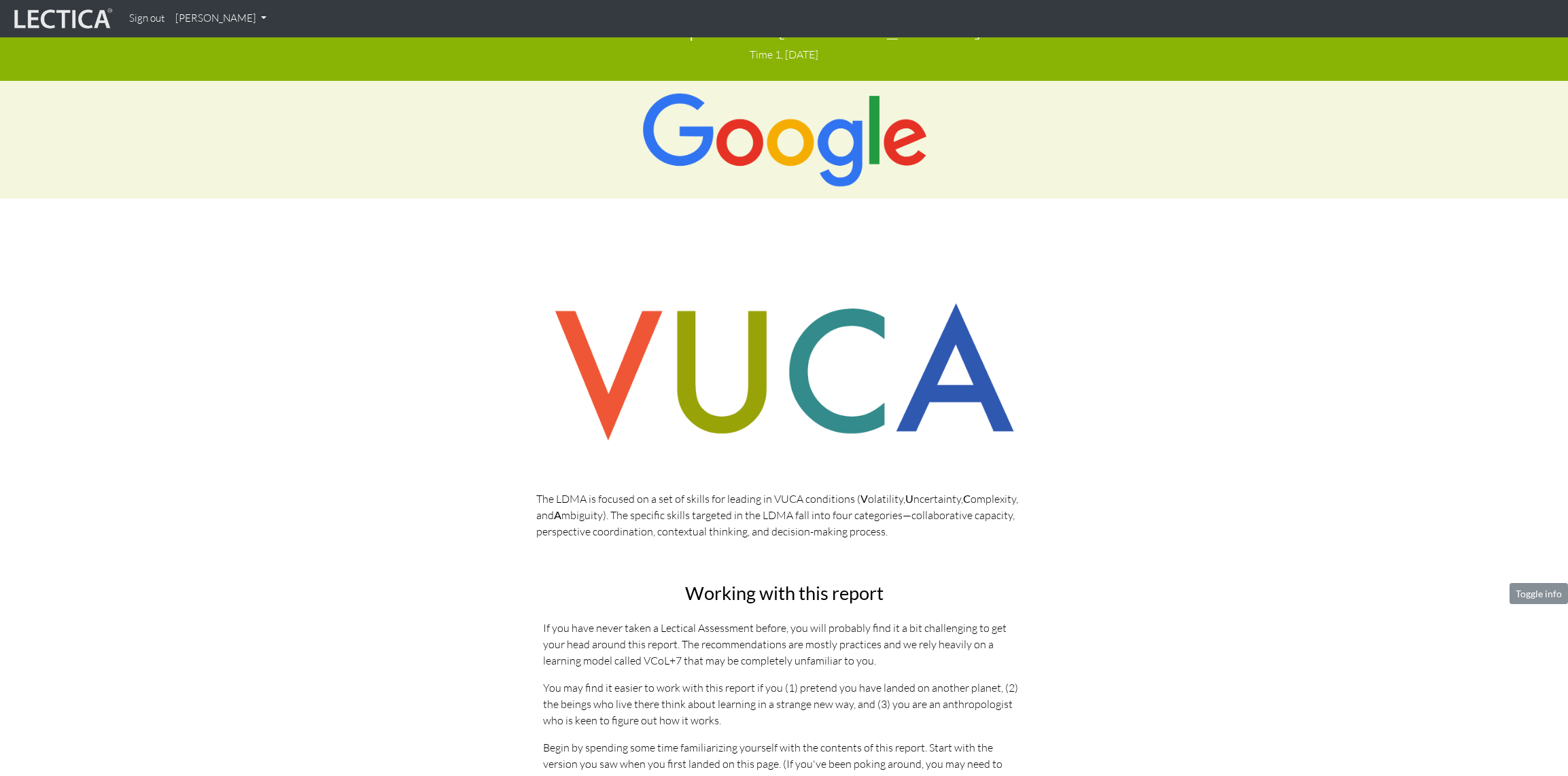
scroll to position [0, 0]
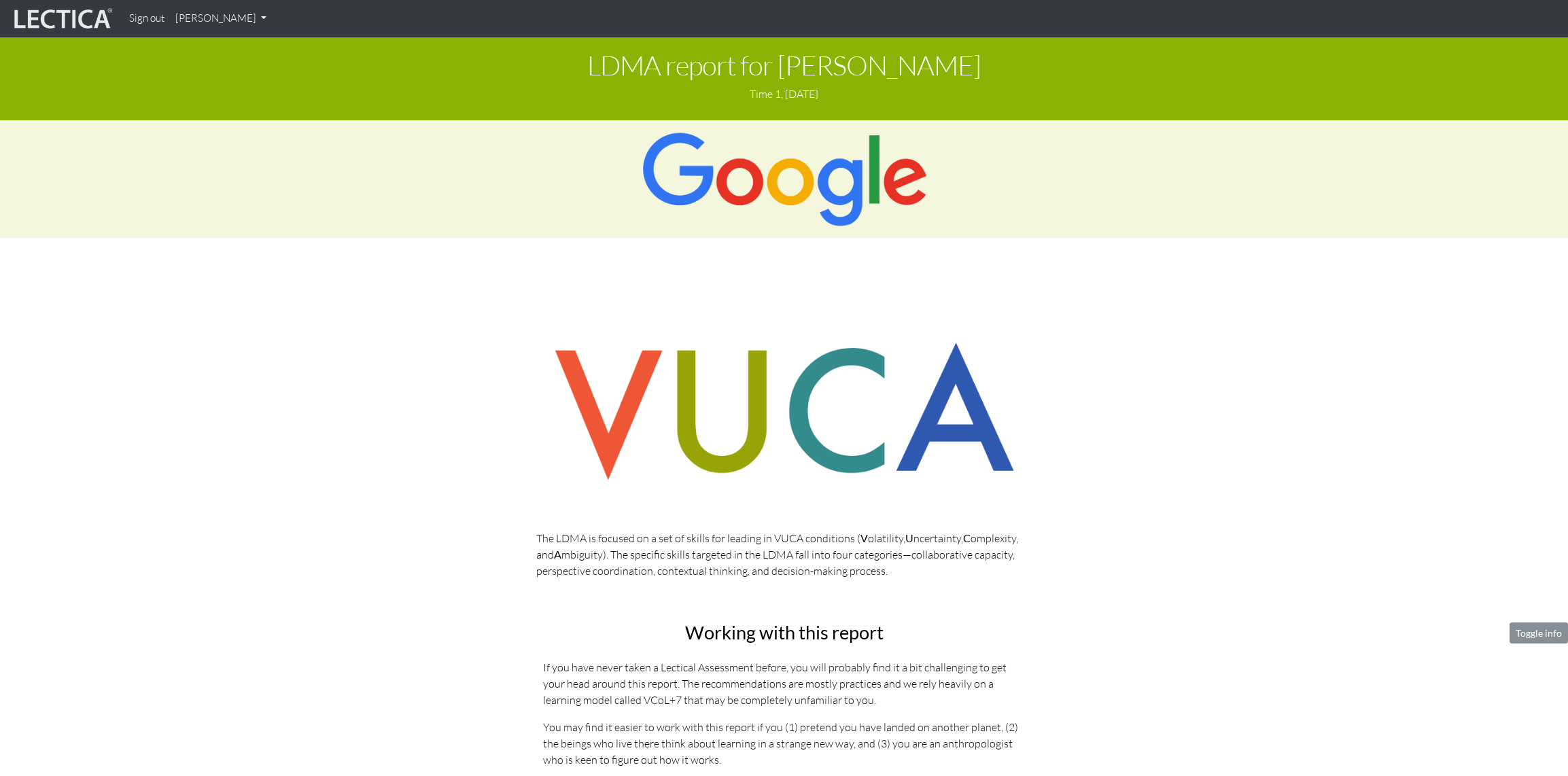
click at [855, 74] on h1 "LDMA report for [PERSON_NAME]" at bounding box center [784, 65] width 1548 height 30
click at [699, 481] on img at bounding box center [784, 411] width 496 height 172
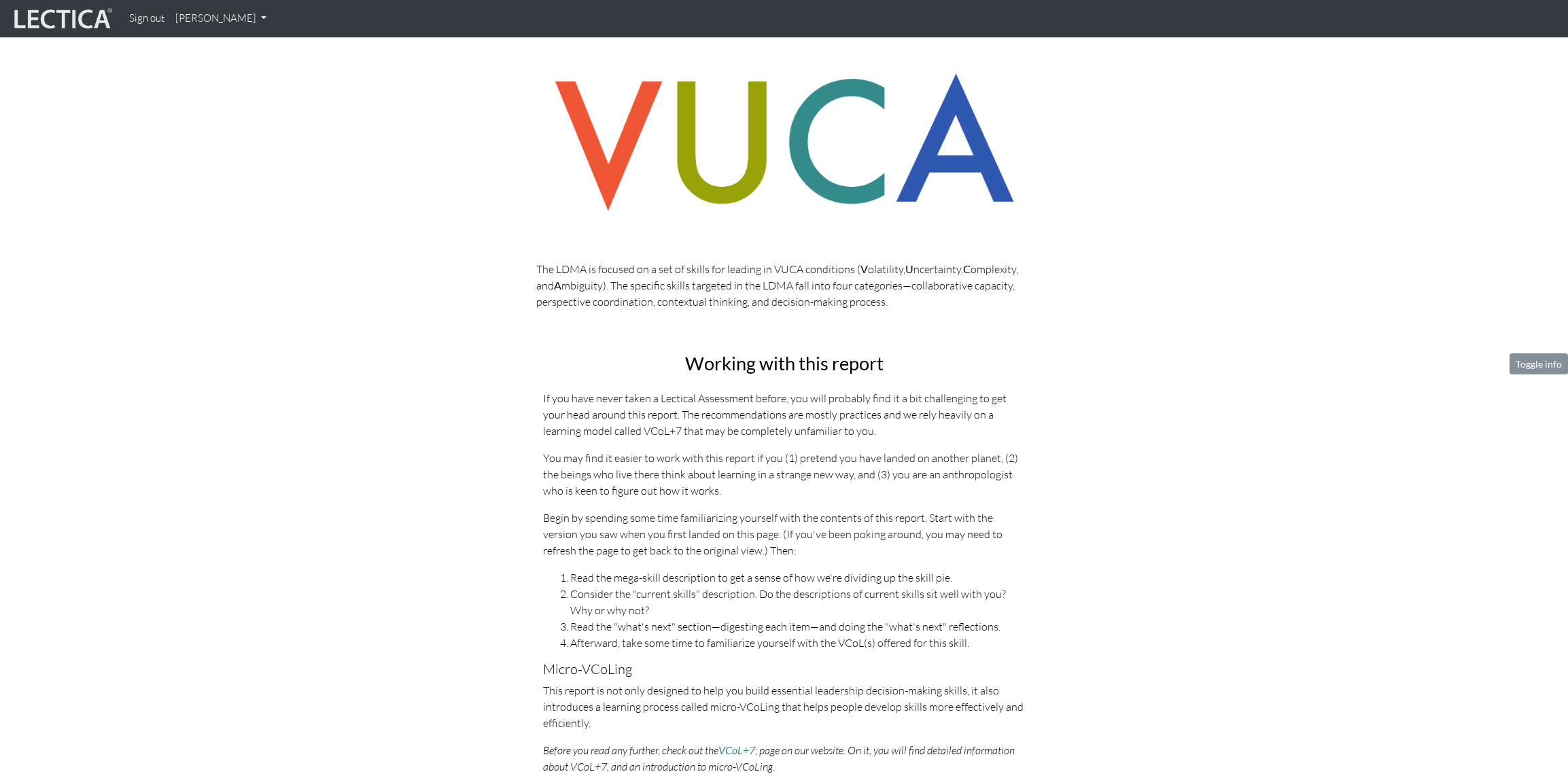
scroll to position [289, 0]
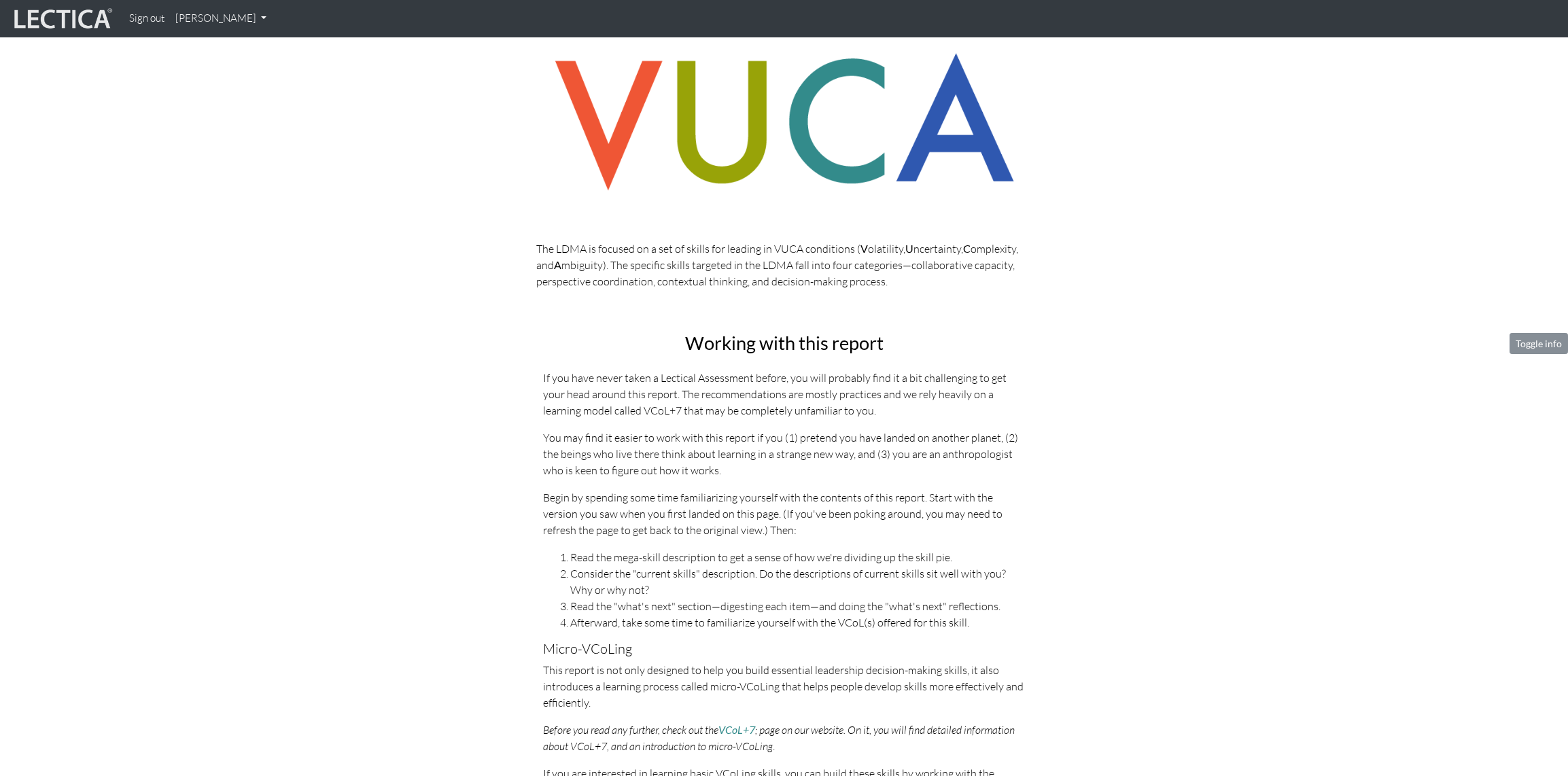
drag, startPoint x: 621, startPoint y: 490, endPoint x: 789, endPoint y: 580, distance: 190.6
click at [796, 560] on div "Working with this report If you have never taken a Lectical Assessment before, …" at bounding box center [785, 633] width 503 height 601
click at [789, 591] on li "Consider the "current skills" description. Do the descriptions of current skill…" at bounding box center [798, 582] width 456 height 33
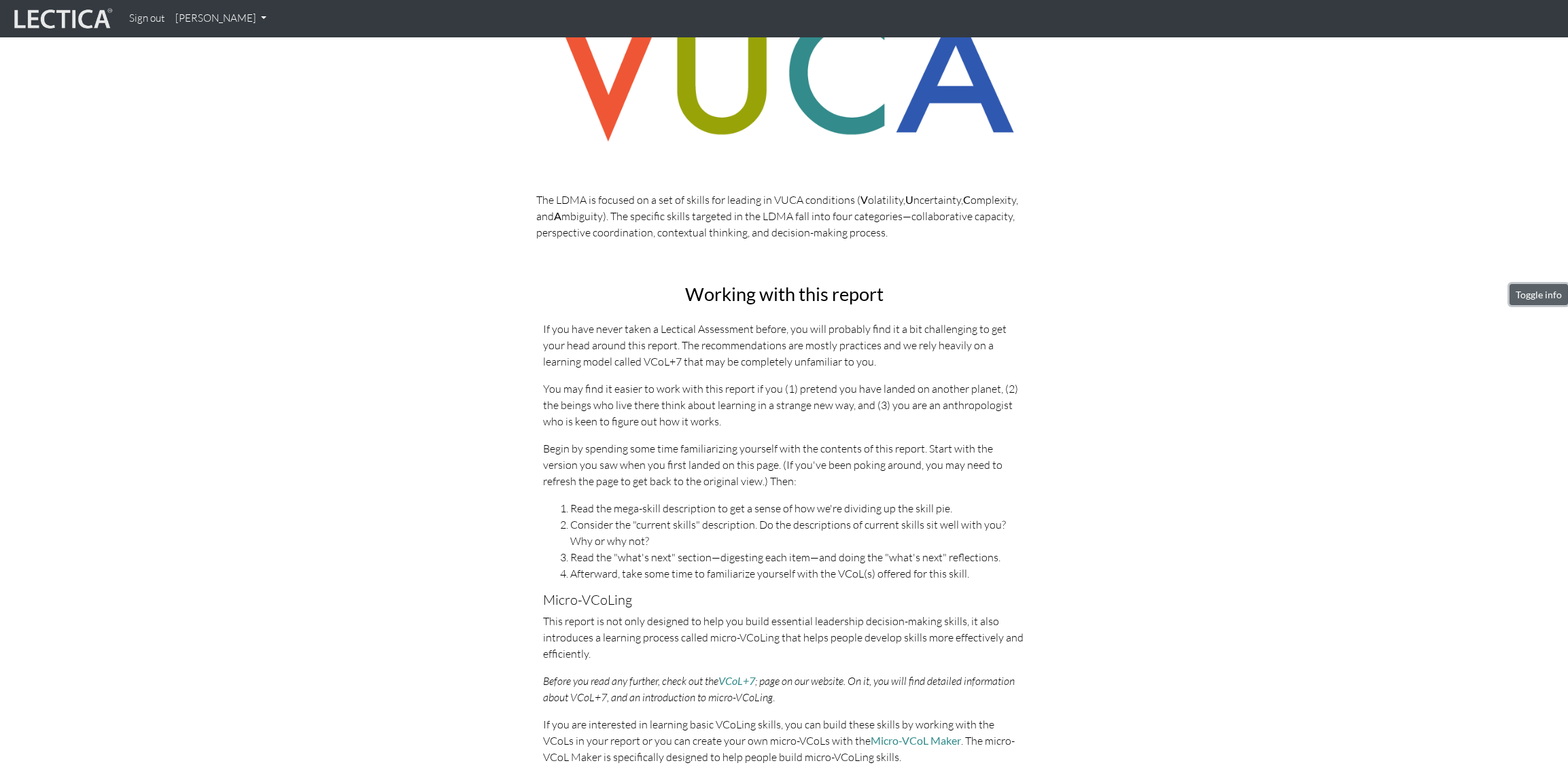
click at [1537, 301] on button "Toggle info" at bounding box center [1539, 294] width 58 height 21
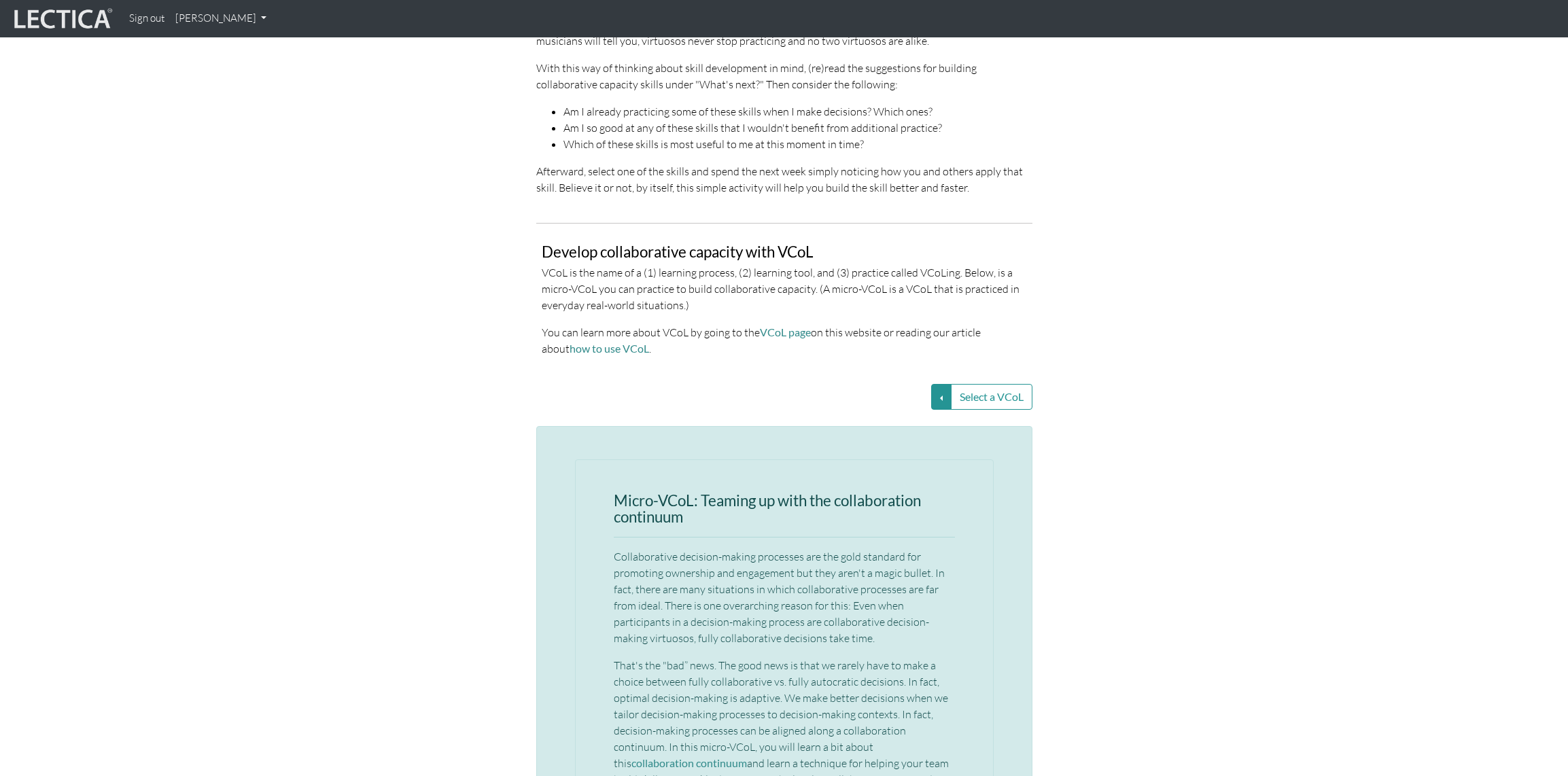
scroll to position [2080, 0]
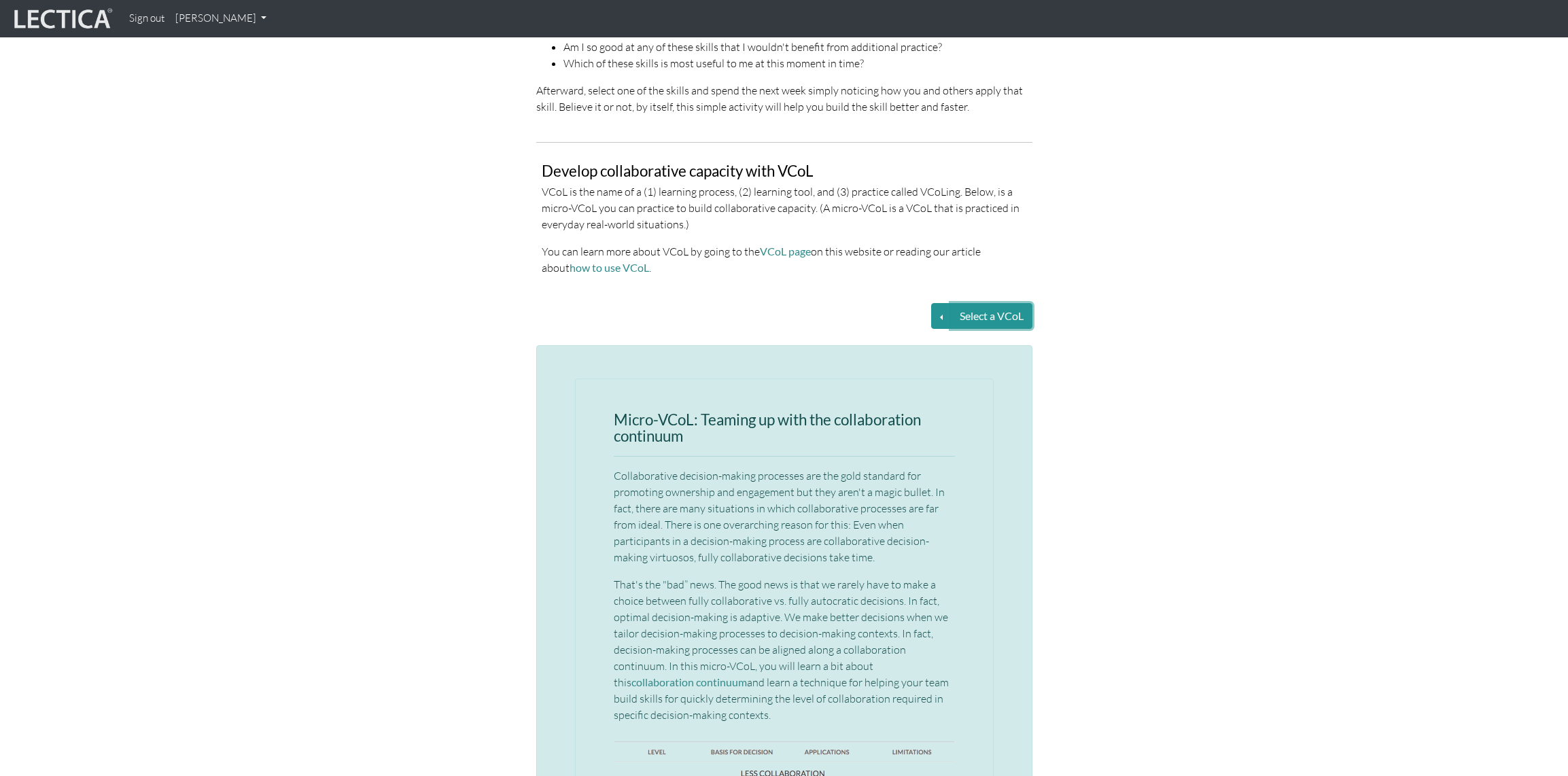
click at [1015, 303] on button "Select a VCoL" at bounding box center [991, 316] width 82 height 26
click at [942, 304] on button "Select a VCoL" at bounding box center [942, 316] width 20 height 26
click at [859, 325] on link "Effective discourse—Leveraging clarifying questions" at bounding box center [806, 333] width 221 height 16
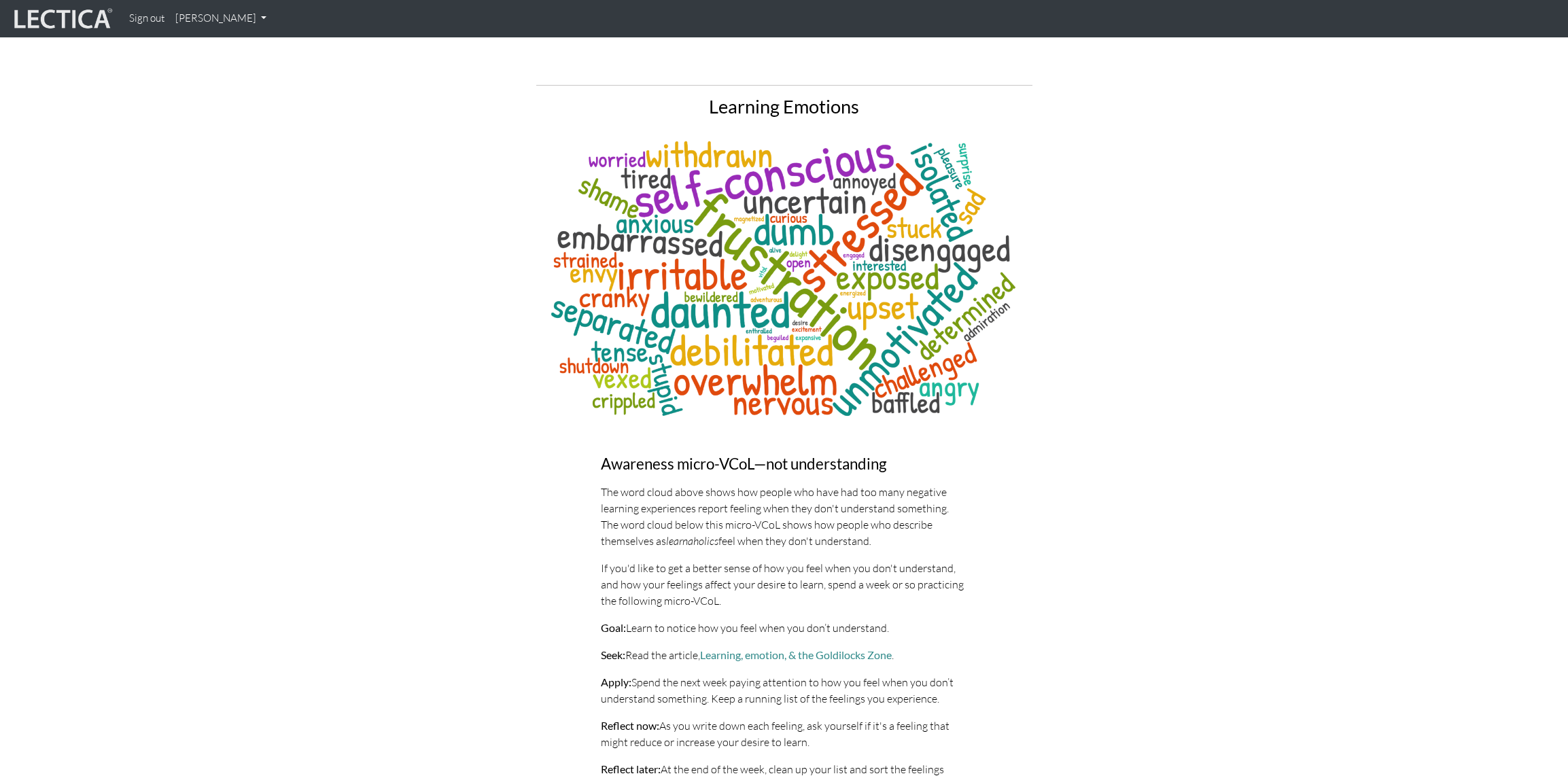
scroll to position [4883, 0]
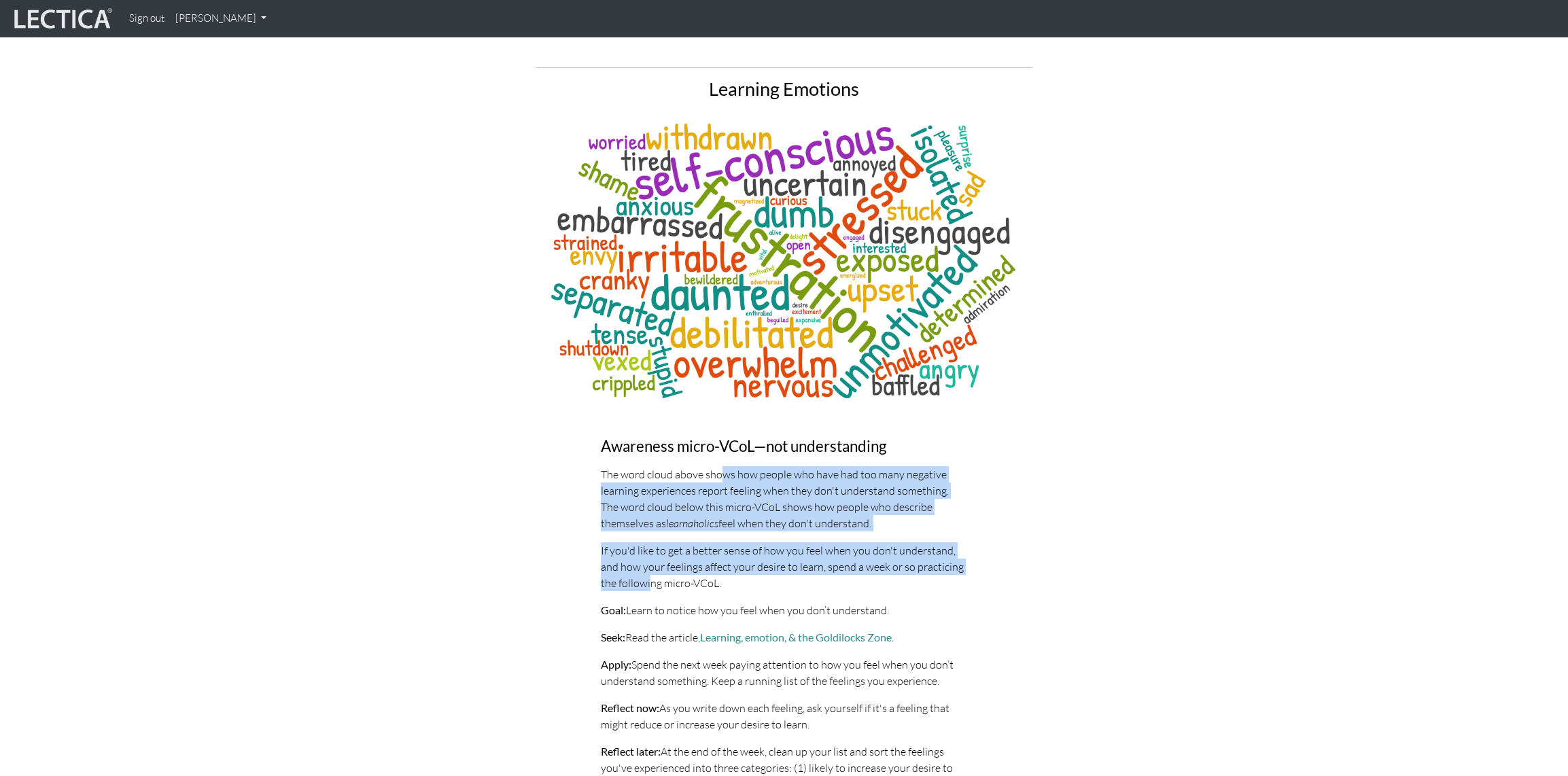
drag, startPoint x: 719, startPoint y: 424, endPoint x: 659, endPoint y: 522, distance: 114.9
click at [650, 527] on div "Awareness micro-VCoL—not understanding The word cloud above shows how people wh…" at bounding box center [784, 689] width 387 height 501
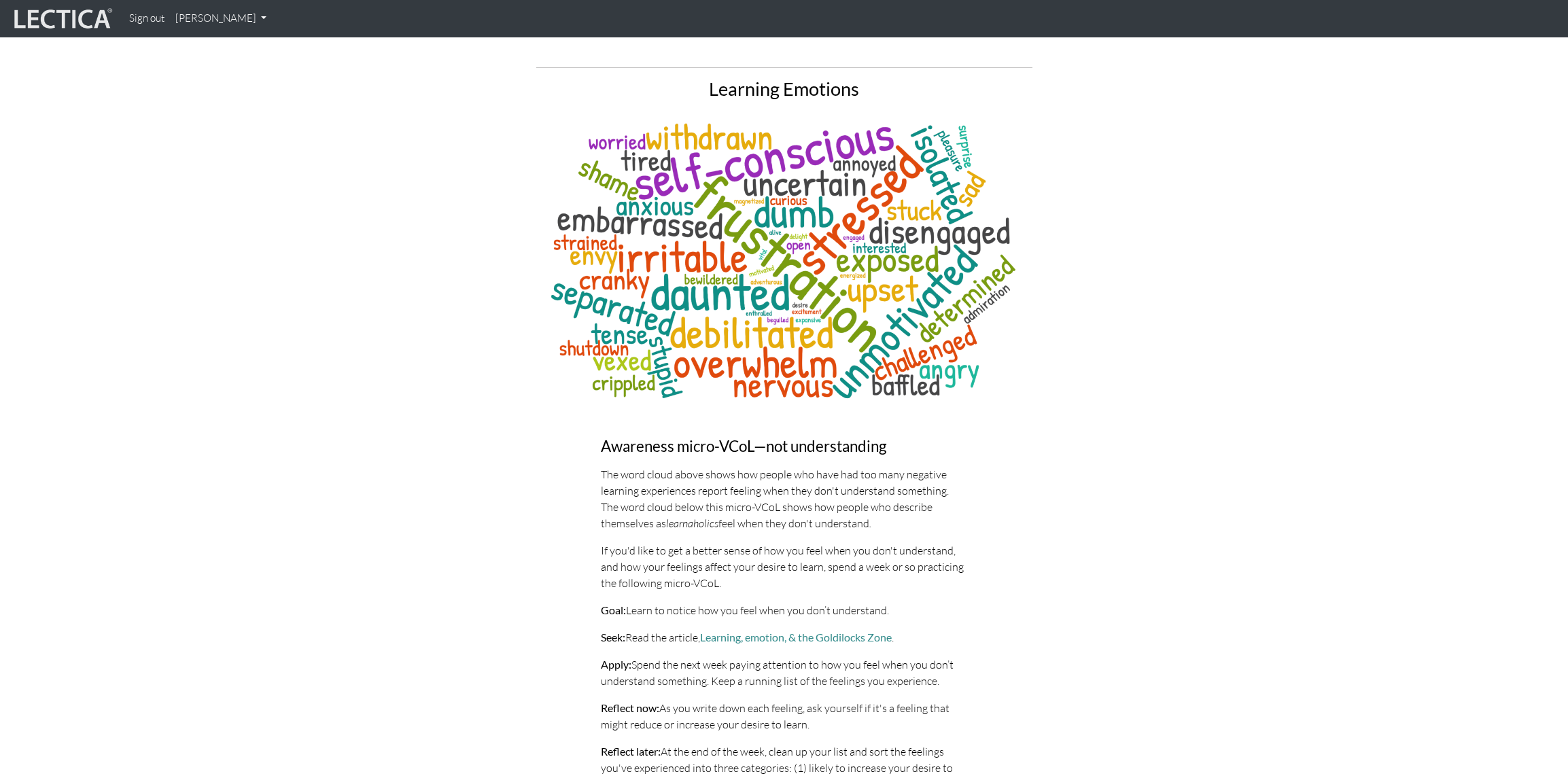
click at [659, 542] on p "If you'd like to get a better sense of how you feel when you don't understand, …" at bounding box center [784, 566] width 367 height 49
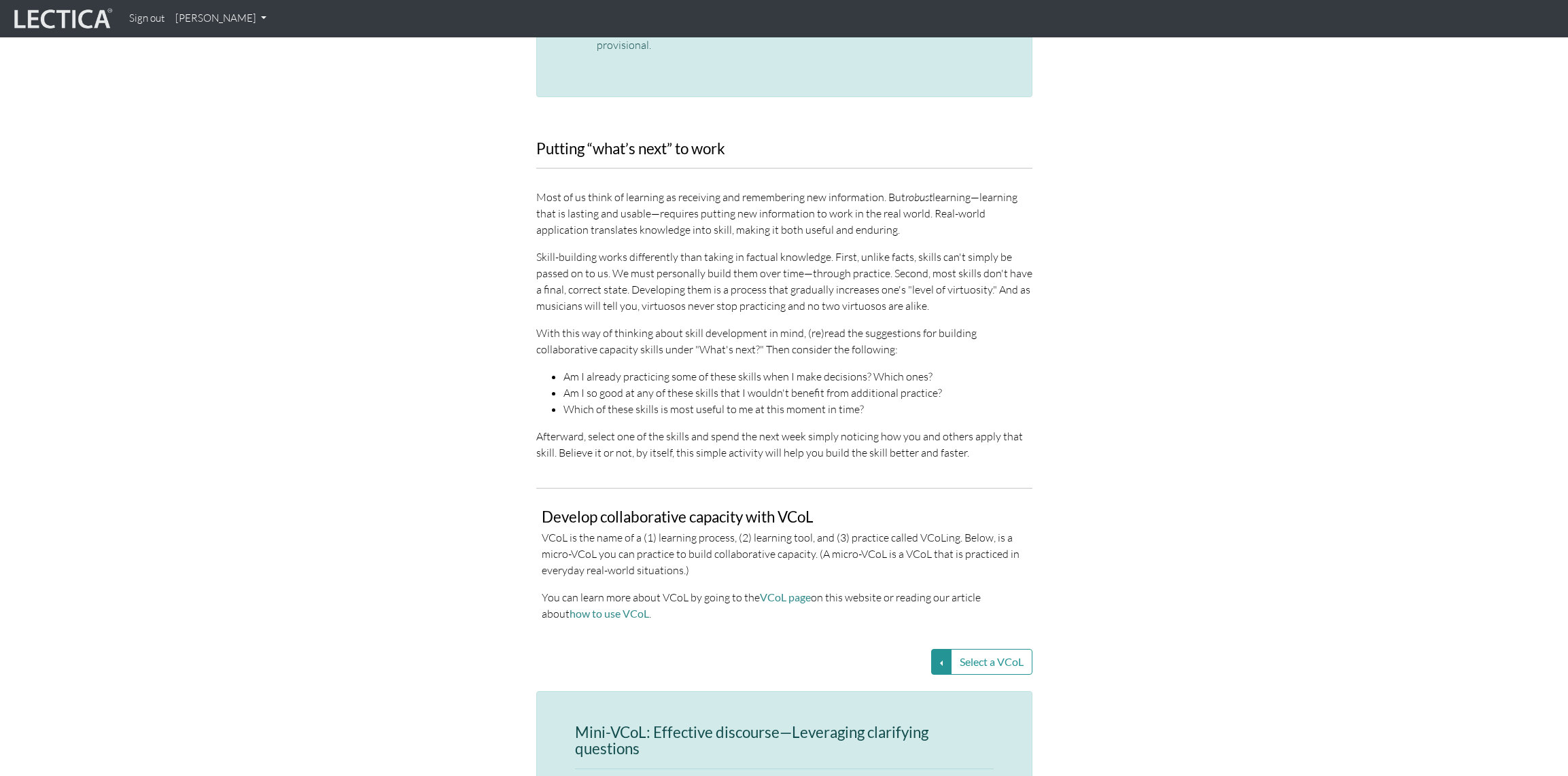
scroll to position [1748, 0]
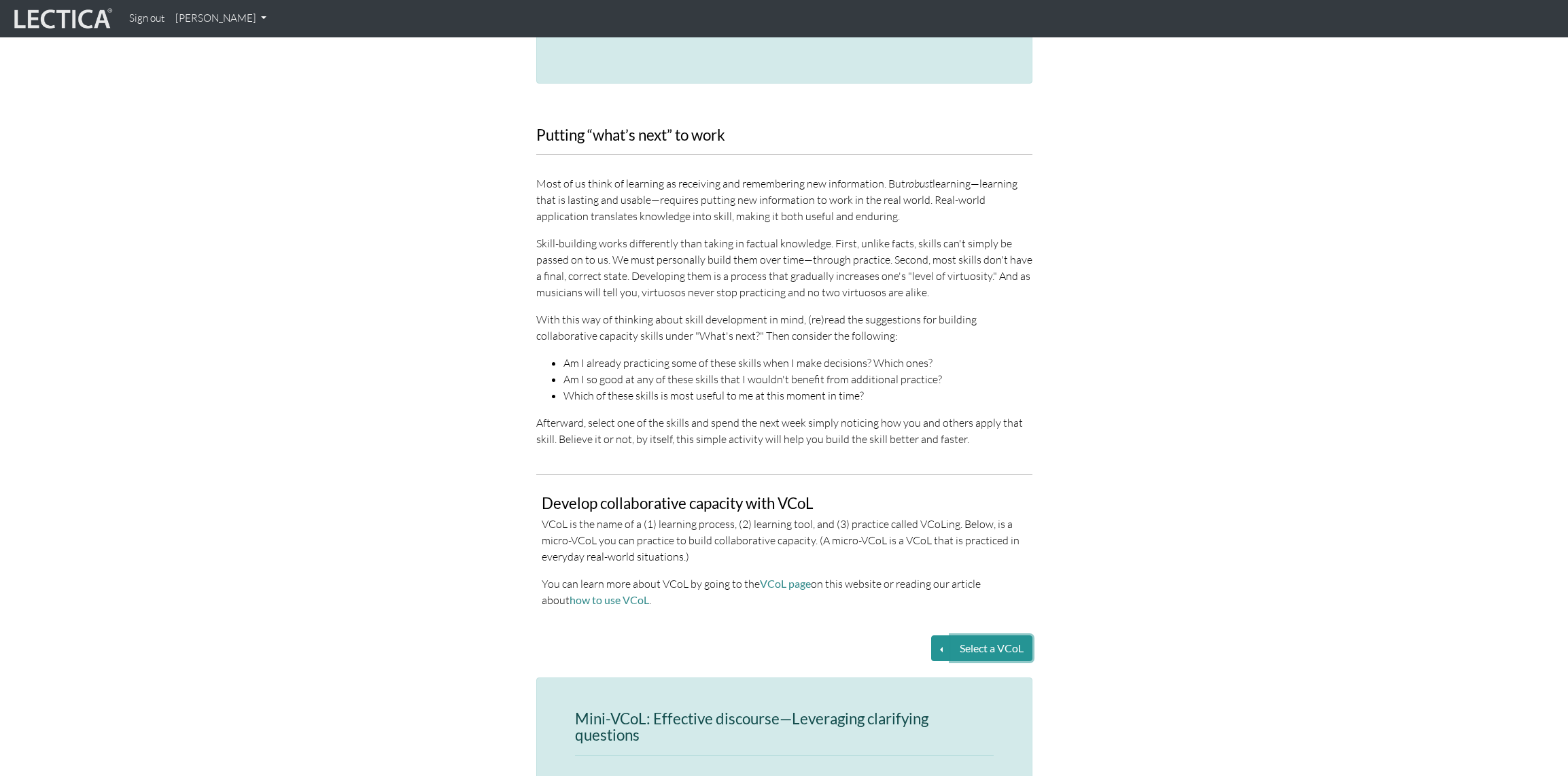
click at [965, 636] on button "Select a VCoL" at bounding box center [991, 648] width 82 height 26
click at [932, 636] on button "Select a VCoL" at bounding box center [942, 648] width 20 height 26
click at [796, 642] on link "Teaming up with the collaboration continuum" at bounding box center [806, 650] width 221 height 16
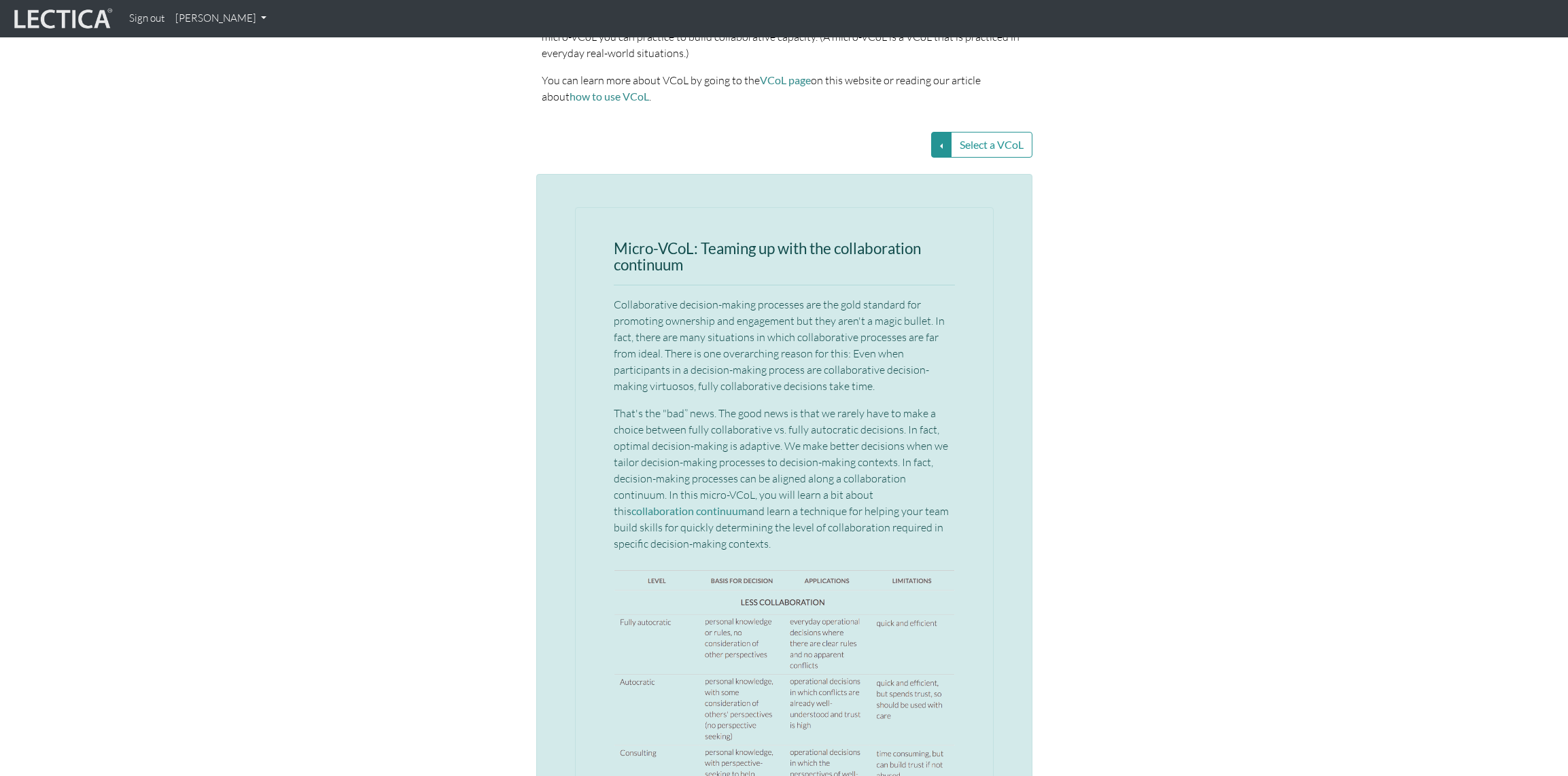
scroll to position [2253, 0]
click at [747, 503] on link "collaboration continuum" at bounding box center [689, 509] width 116 height 13
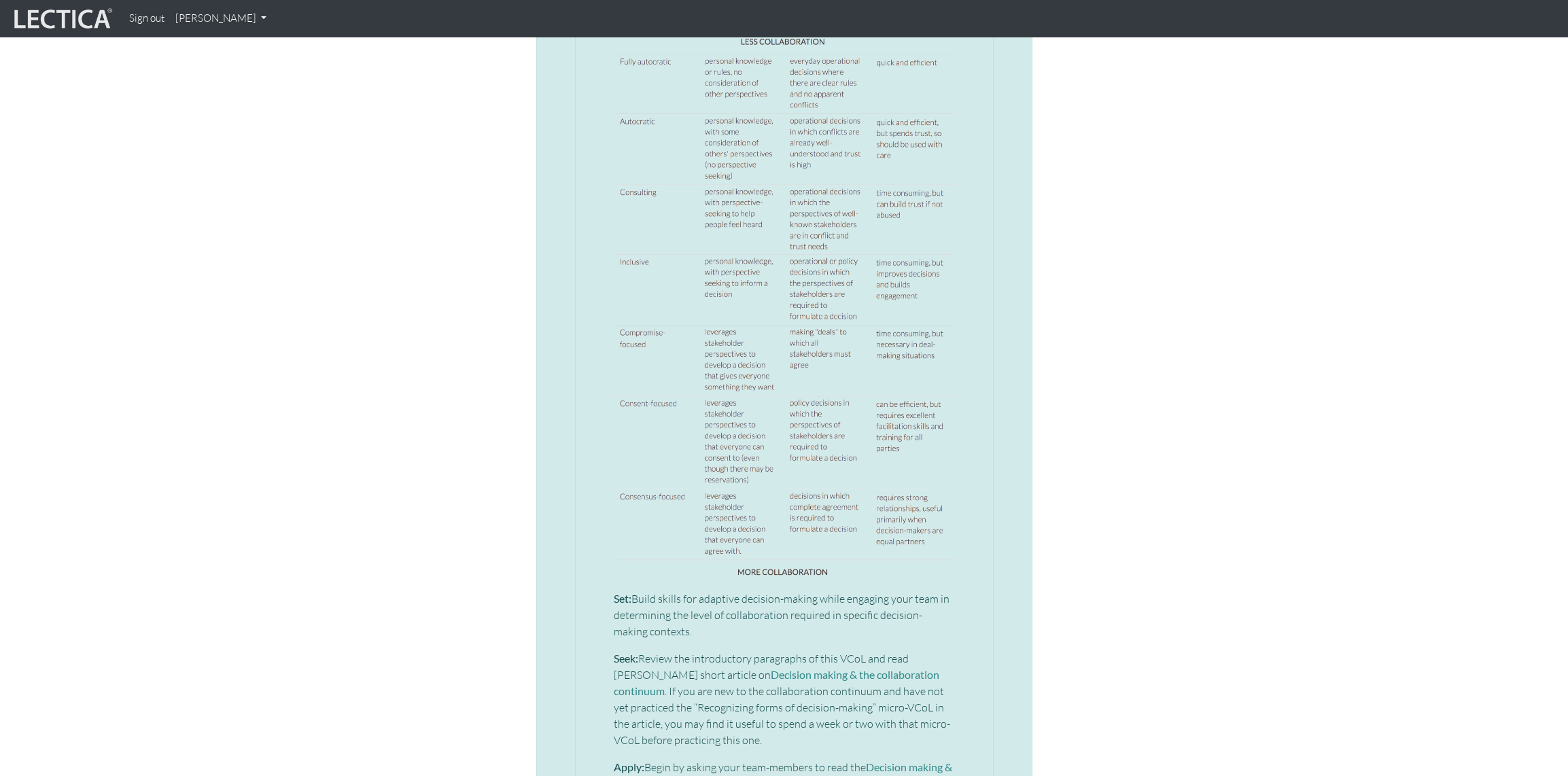
scroll to position [2811, 0]
drag, startPoint x: 741, startPoint y: 535, endPoint x: 702, endPoint y: 3, distance: 533.4
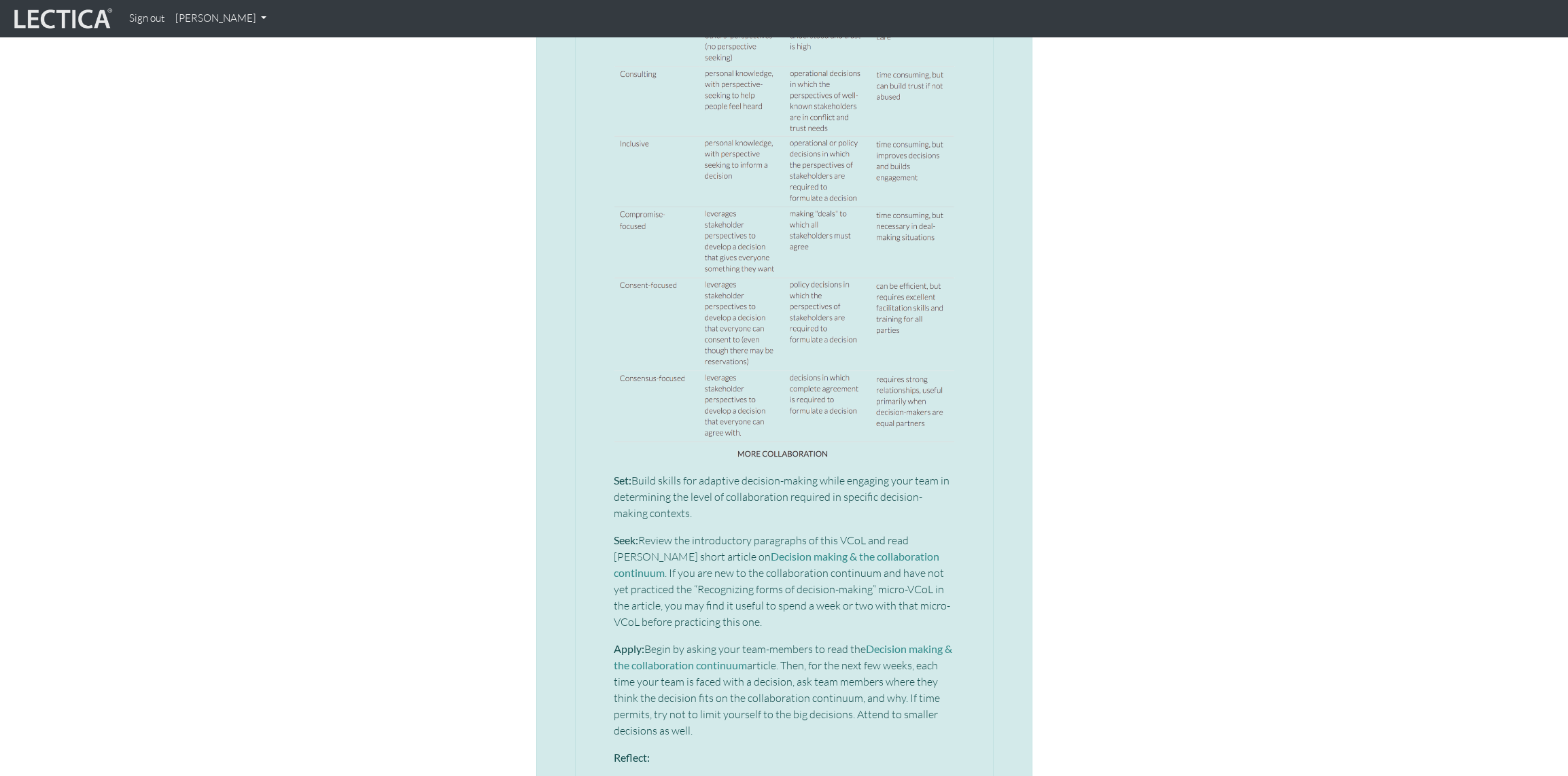
scroll to position [3087, 0]
